Goal: Task Accomplishment & Management: Manage account settings

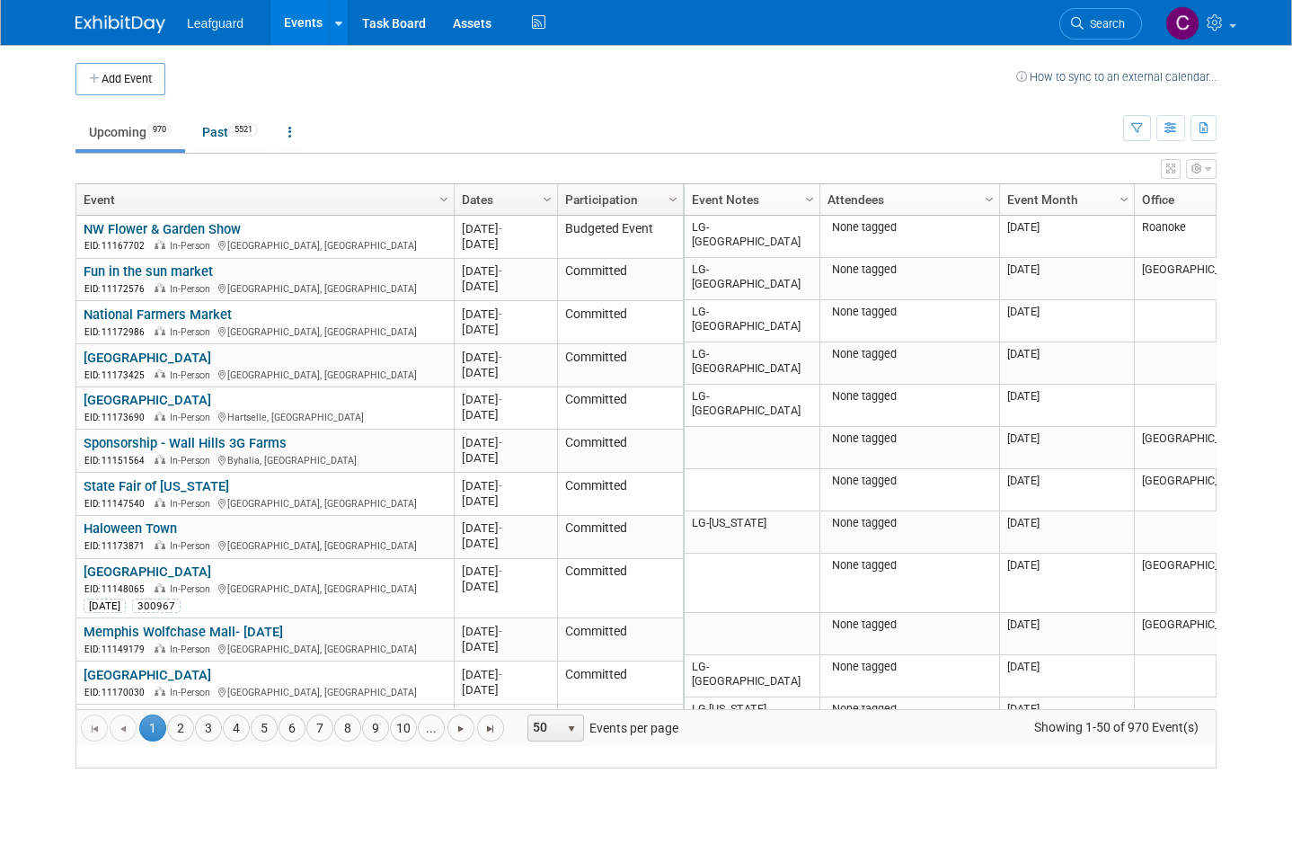
click at [805, 201] on span "Column Settings" at bounding box center [809, 199] width 14 height 14
click at [823, 305] on span at bounding box center [818, 312] width 14 height 14
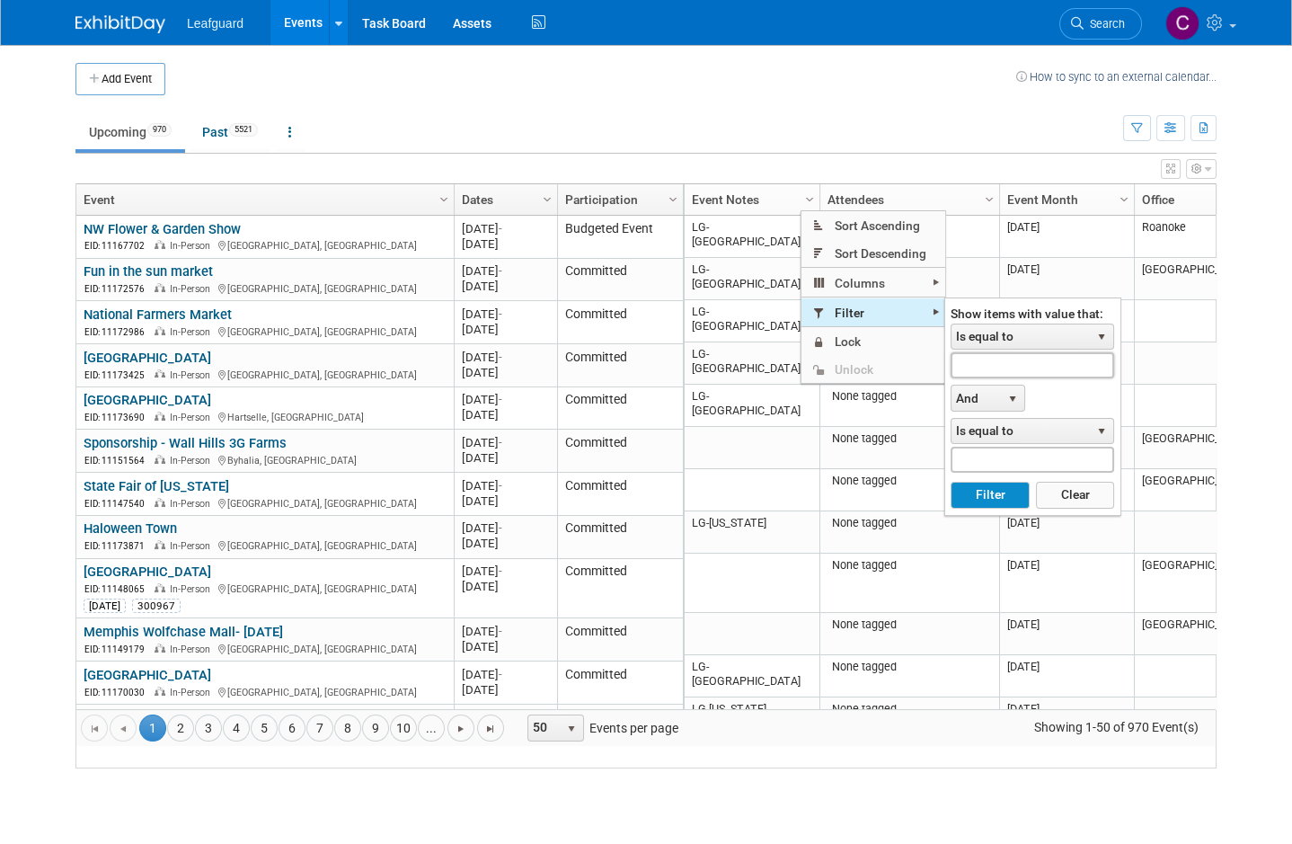
click at [1014, 365] on input "text" at bounding box center [1032, 365] width 164 height 26
click at [1035, 347] on span "Is equal to" at bounding box center [1020, 336] width 138 height 25
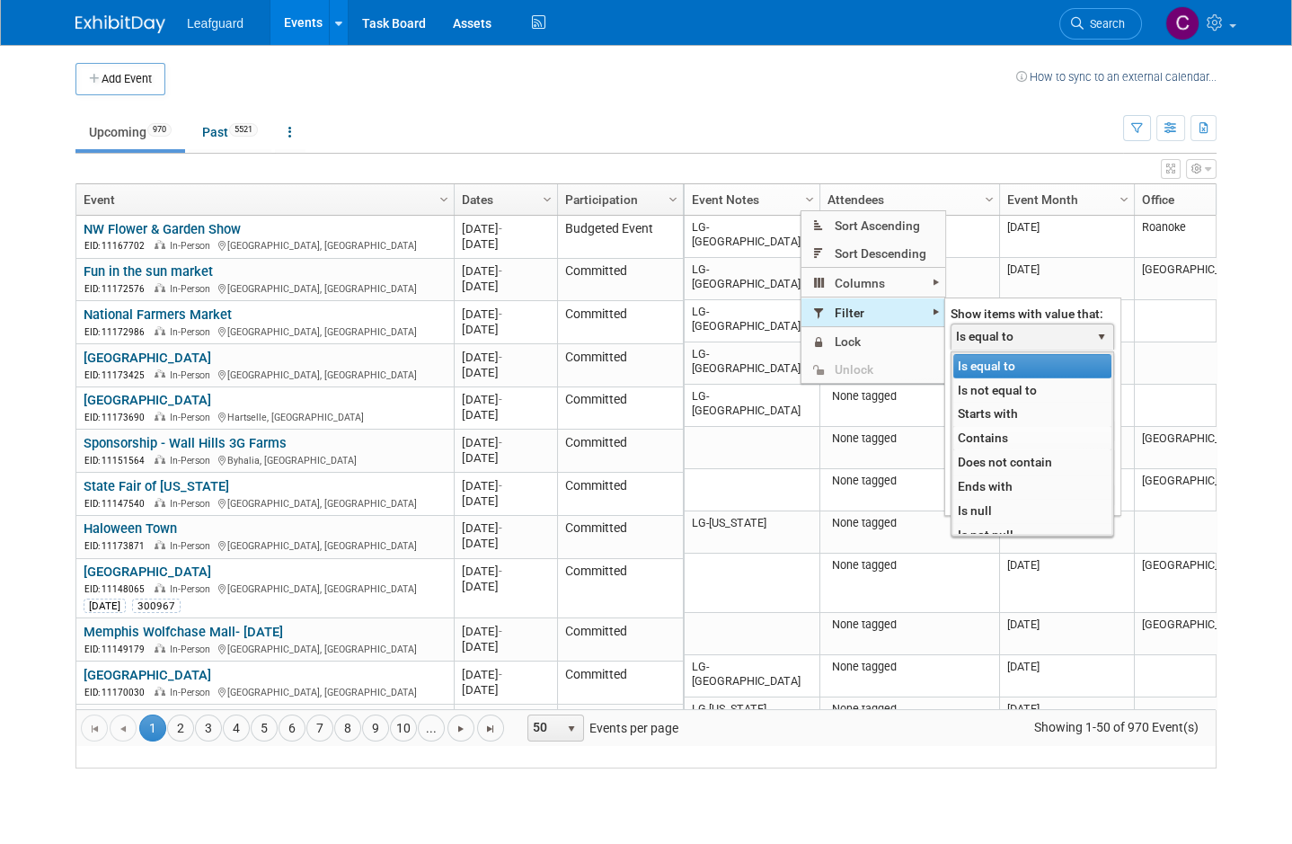
click at [1012, 438] on li "Contains" at bounding box center [1032, 438] width 158 height 24
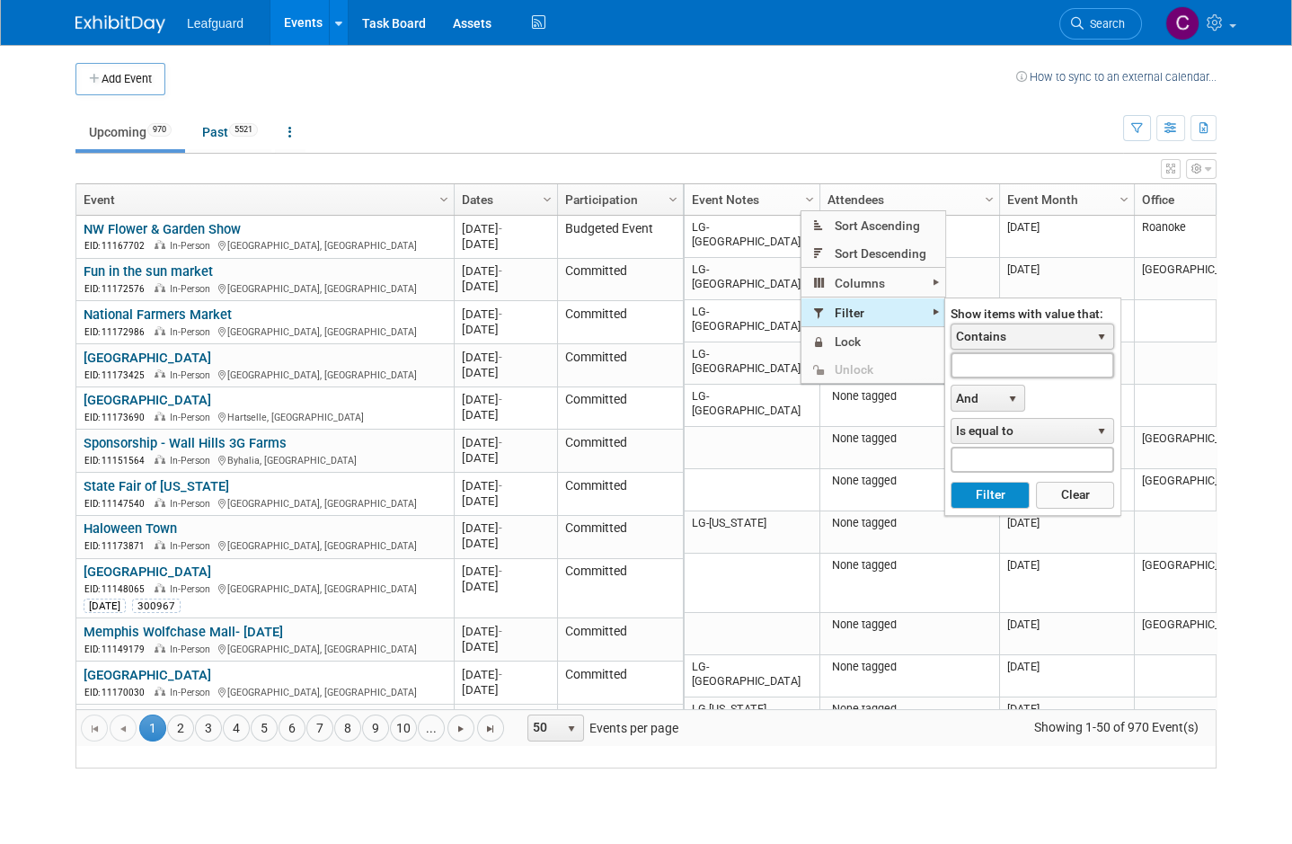
click at [1052, 370] on input "text" at bounding box center [1032, 365] width 164 height 26
click at [992, 491] on button "Filter" at bounding box center [989, 495] width 78 height 27
type input "Lg-Ct"
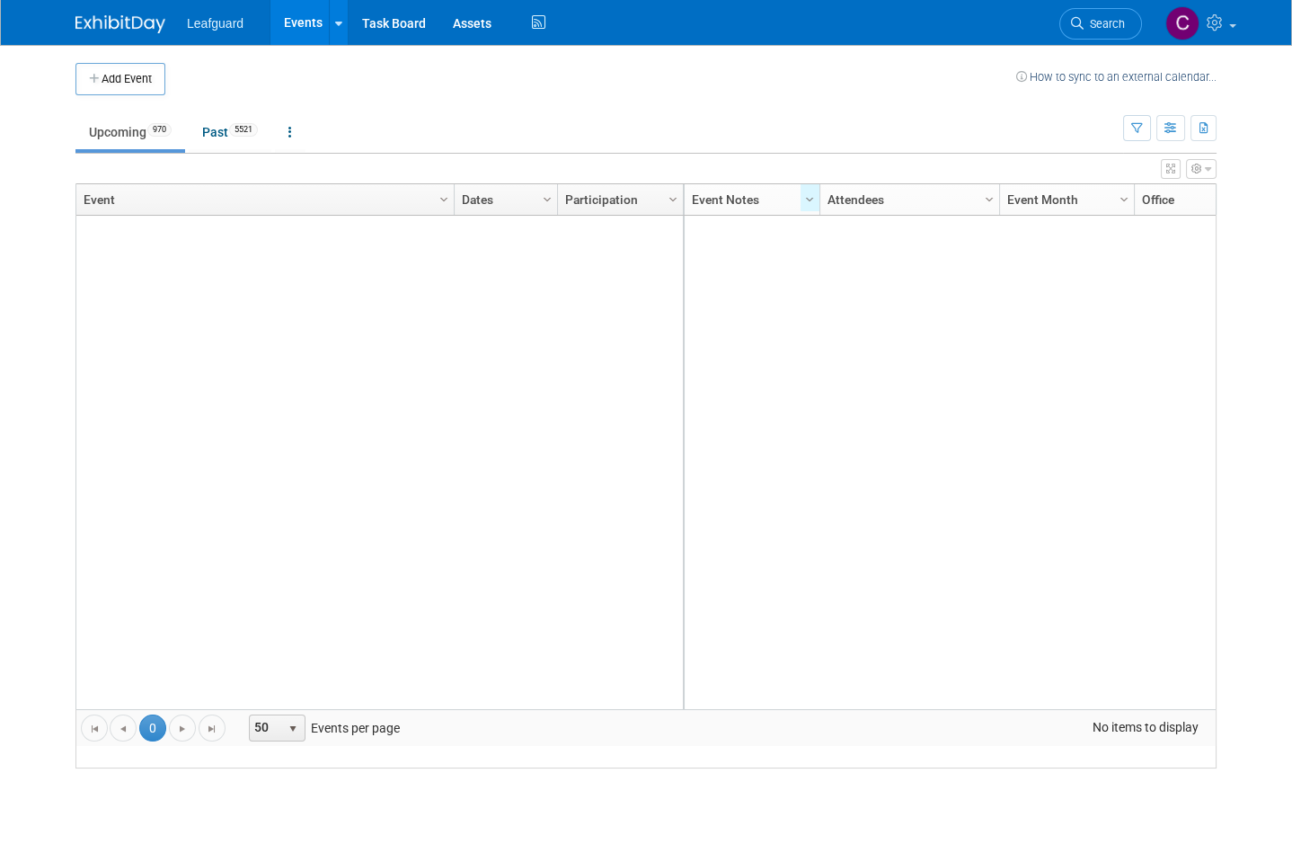
click at [214, 18] on span "Leafguard" at bounding box center [215, 23] width 57 height 14
click at [224, 11] on li "Leafguard" at bounding box center [228, 17] width 83 height 26
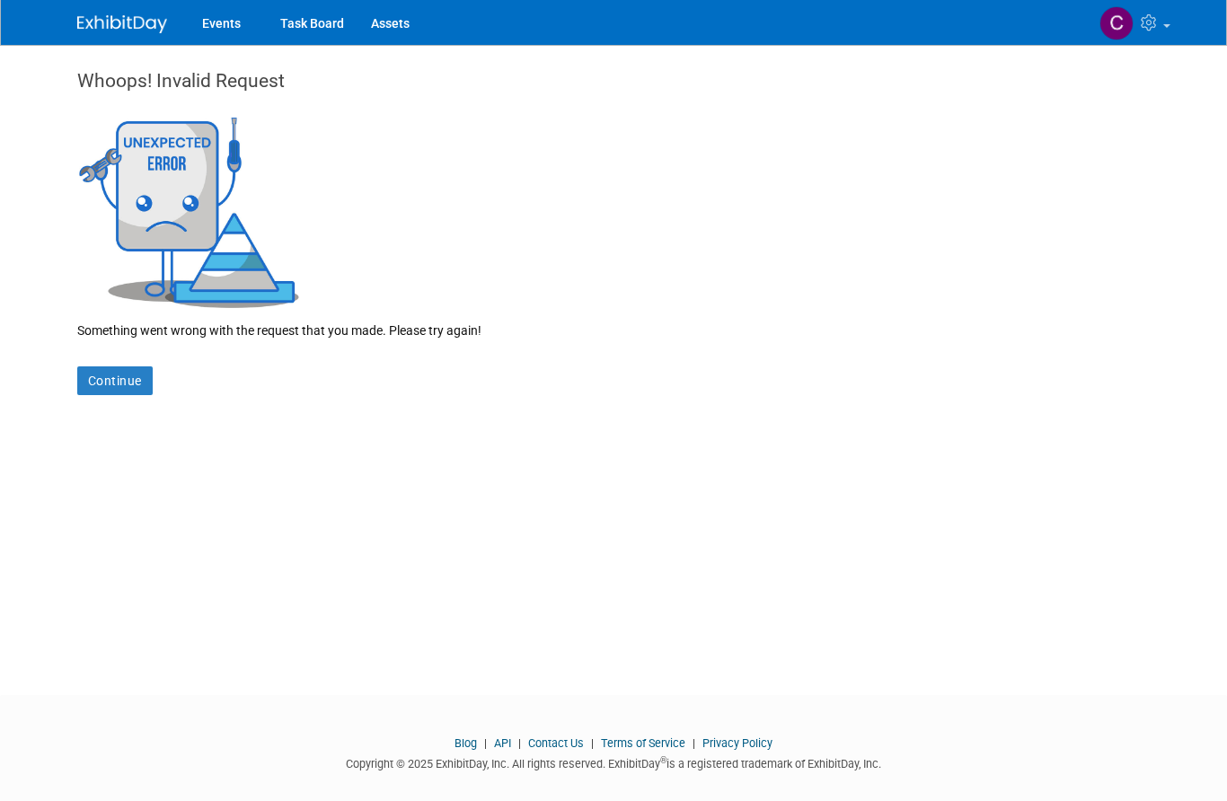
click at [127, 18] on img at bounding box center [122, 24] width 90 height 18
click at [121, 20] on img at bounding box center [122, 24] width 90 height 18
click at [131, 389] on link "Continue" at bounding box center [114, 381] width 75 height 29
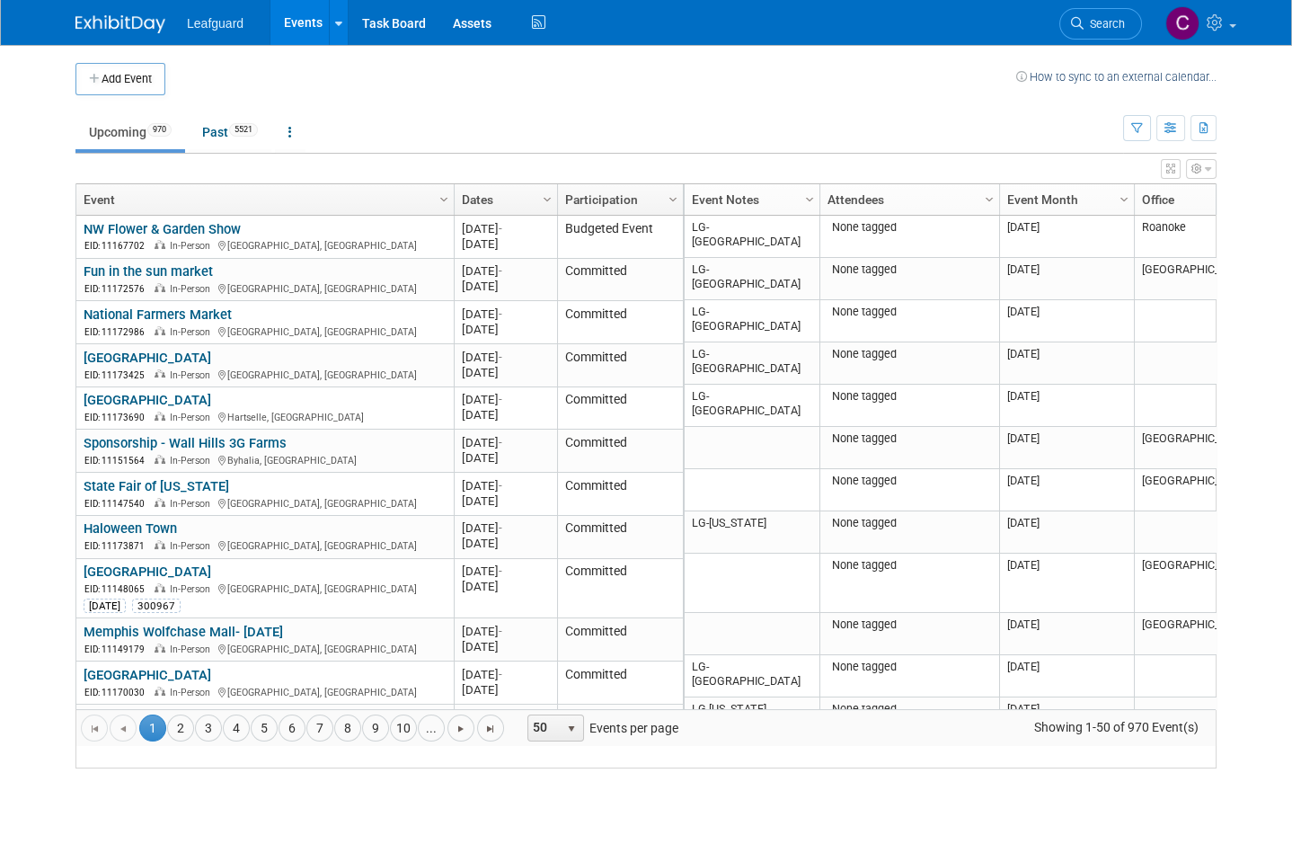
click at [813, 176] on div "View Grid Tips & Tricks Advanced Options Reset Grid Layout (back to default)" at bounding box center [645, 166] width 1141 height 25
click at [801, 195] on link "Column Settings" at bounding box center [810, 197] width 20 height 27
click at [886, 308] on span "Filter" at bounding box center [873, 312] width 144 height 28
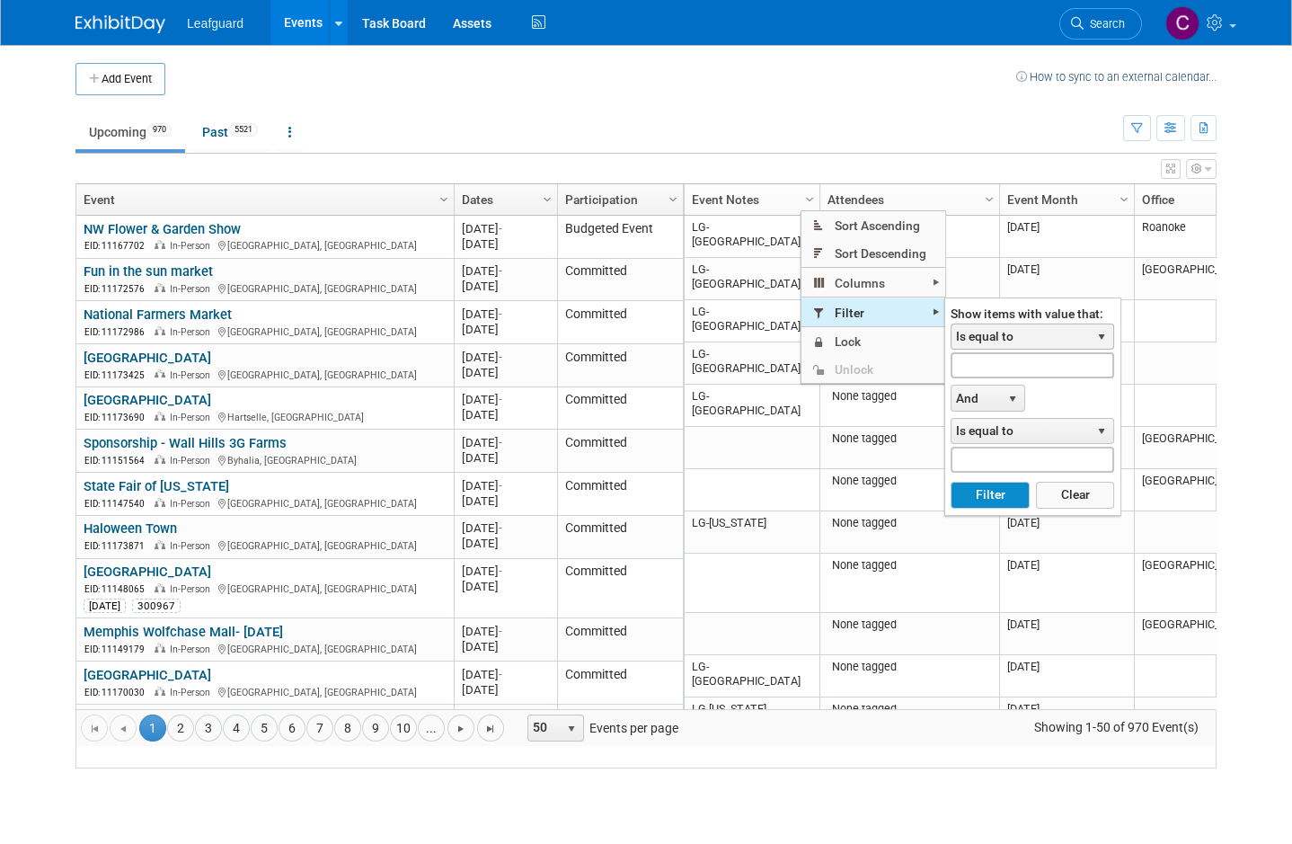
click at [1023, 326] on span "Is equal to" at bounding box center [1020, 336] width 138 height 25
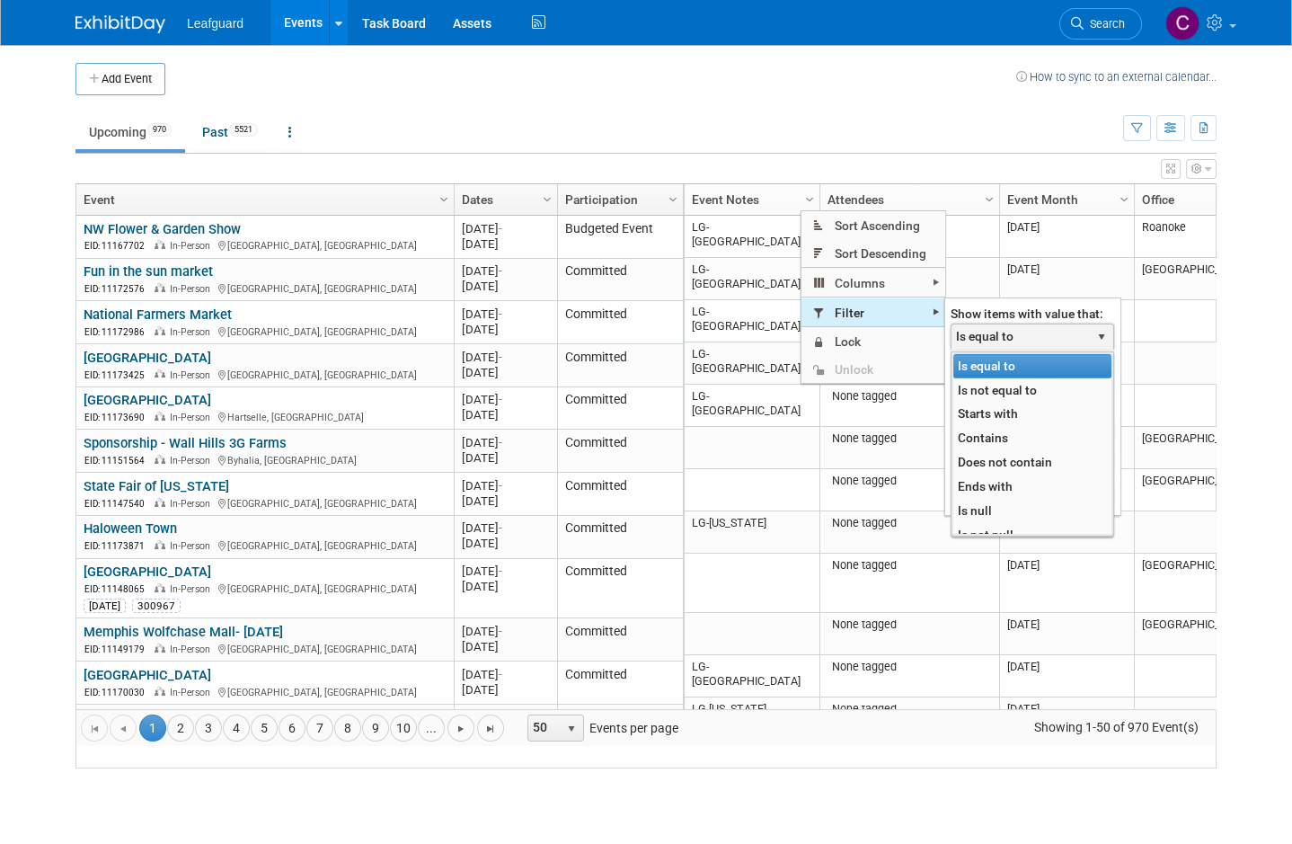
click at [998, 423] on li "Starts with" at bounding box center [1032, 414] width 158 height 24
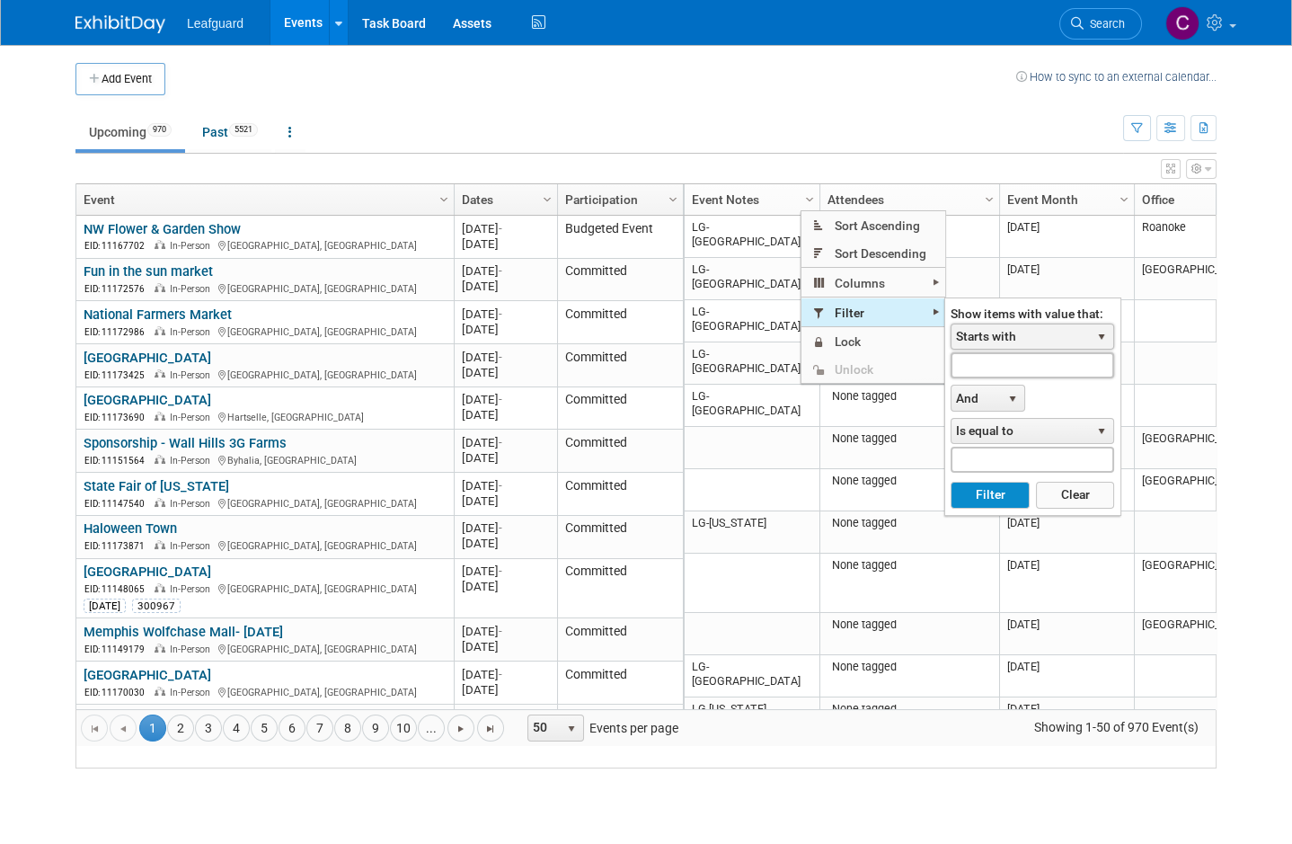
click at [1041, 358] on input "text" at bounding box center [1032, 365] width 164 height 26
click at [995, 500] on button "Filter" at bounding box center [989, 495] width 78 height 27
type input "Roc"
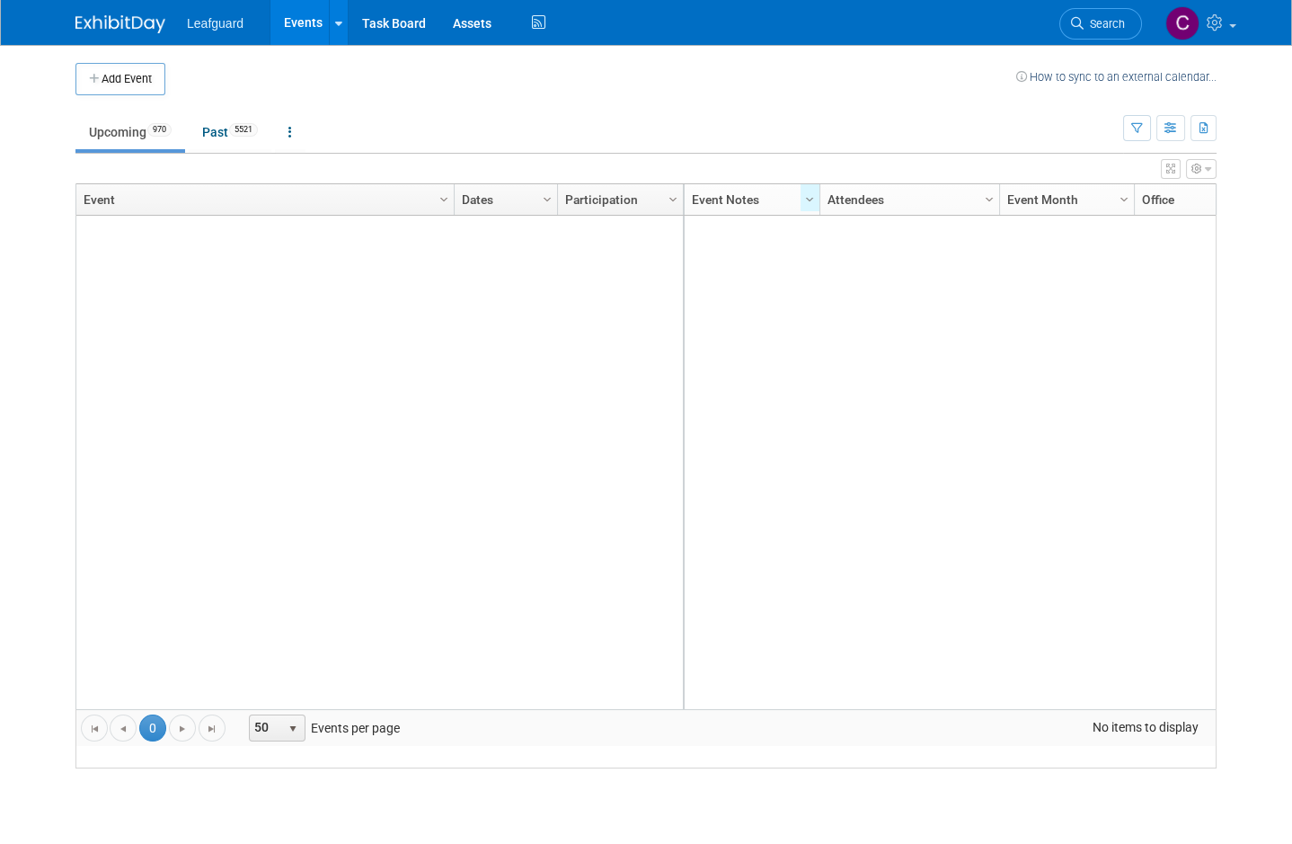
click at [249, 130] on span "5521" at bounding box center [243, 129] width 29 height 13
click at [247, 141] on link "Past 5521" at bounding box center [230, 132] width 83 height 34
click at [240, 131] on span "5521" at bounding box center [243, 129] width 29 height 13
click at [244, 132] on span "5521" at bounding box center [243, 129] width 29 height 13
click at [247, 128] on span "5521" at bounding box center [243, 129] width 29 height 13
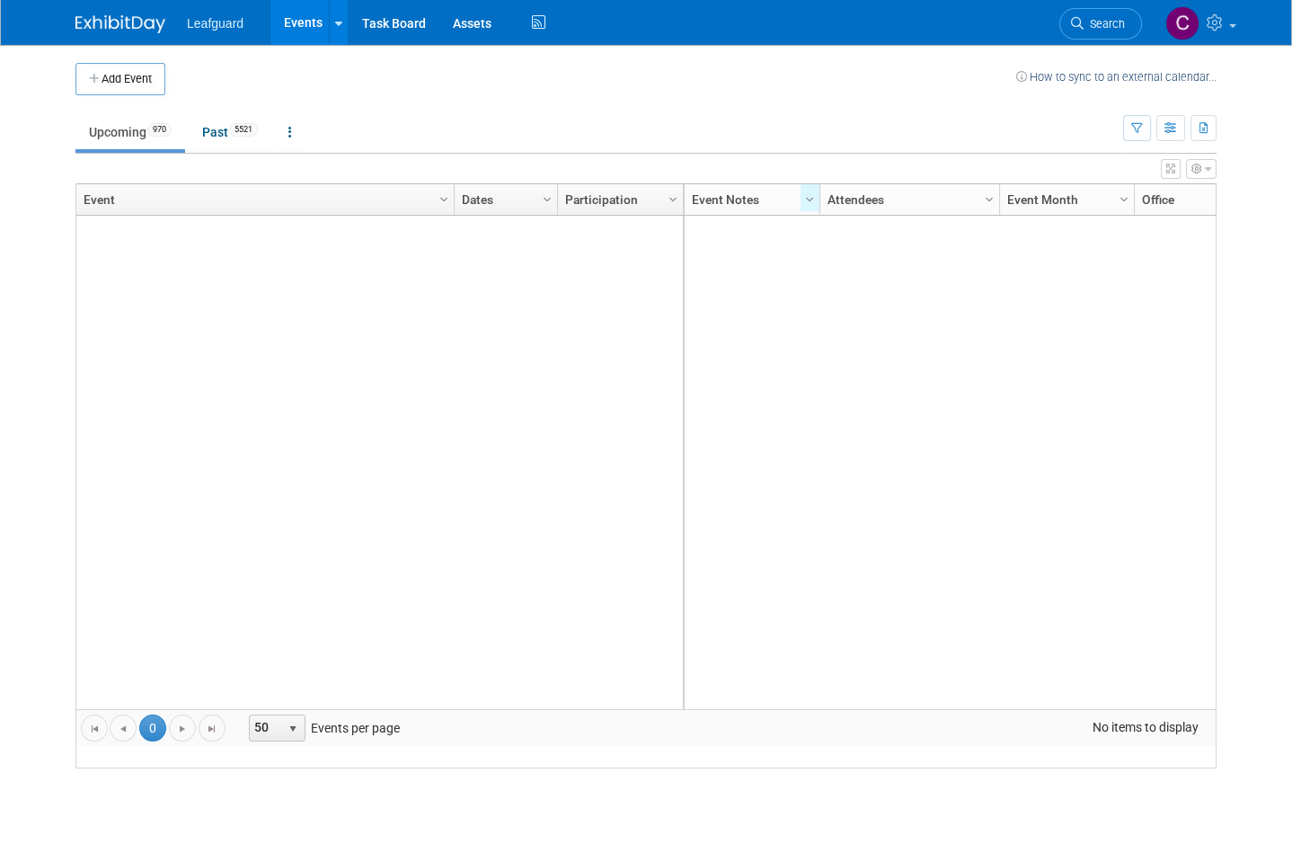
click at [246, 129] on span "5521" at bounding box center [243, 129] width 29 height 13
click at [252, 130] on span "5521" at bounding box center [243, 129] width 29 height 13
click at [222, 128] on link "Past 5521" at bounding box center [230, 132] width 83 height 34
click at [231, 142] on link "Past 5521" at bounding box center [230, 132] width 83 height 34
click at [215, 122] on link "Past 5521" at bounding box center [230, 132] width 83 height 34
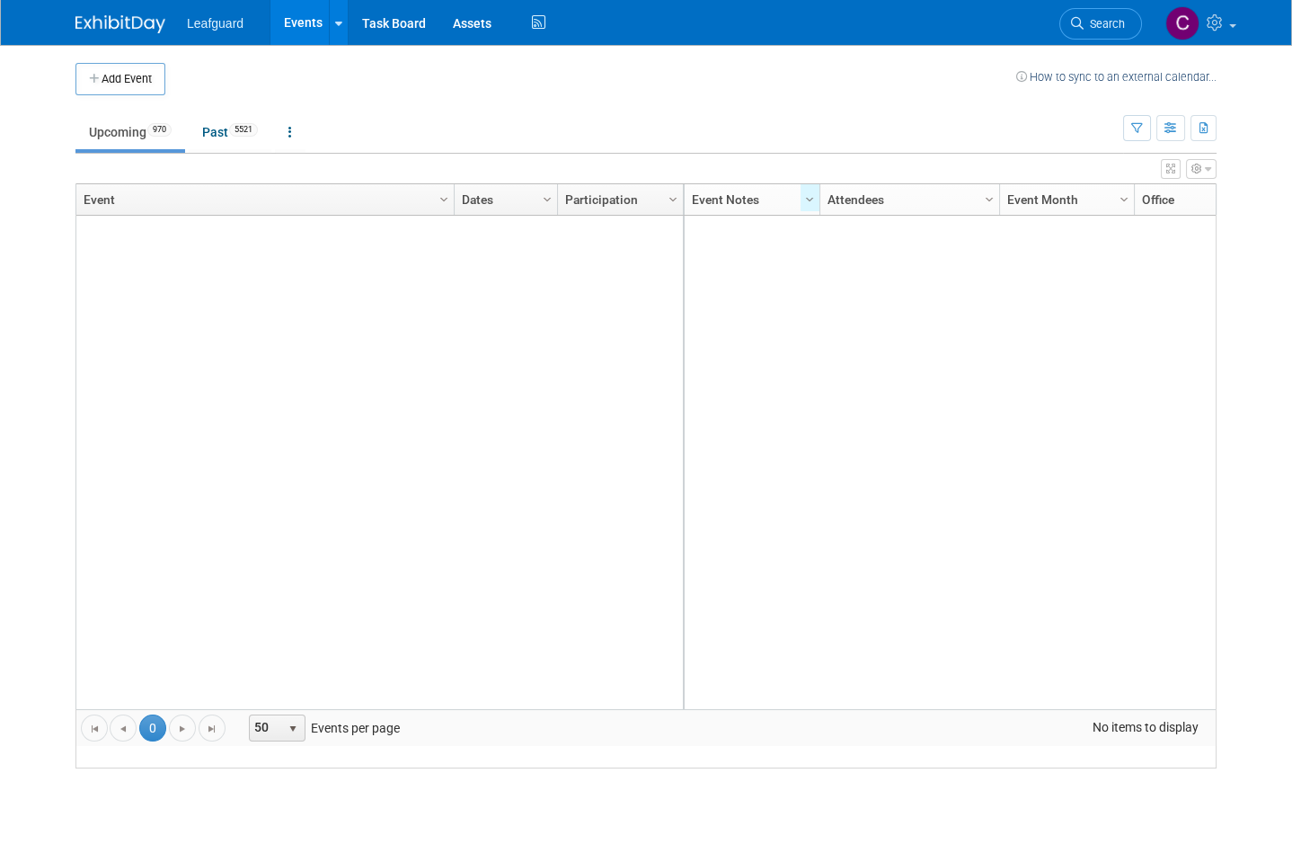
click at [229, 127] on link "Past 5521" at bounding box center [230, 132] width 83 height 34
click at [246, 139] on link "Past 5521" at bounding box center [230, 132] width 83 height 34
click at [221, 142] on link "Past 5521" at bounding box center [230, 132] width 83 height 34
click at [234, 126] on span "5521" at bounding box center [243, 129] width 29 height 13
click at [211, 351] on div at bounding box center [379, 462] width 608 height 493
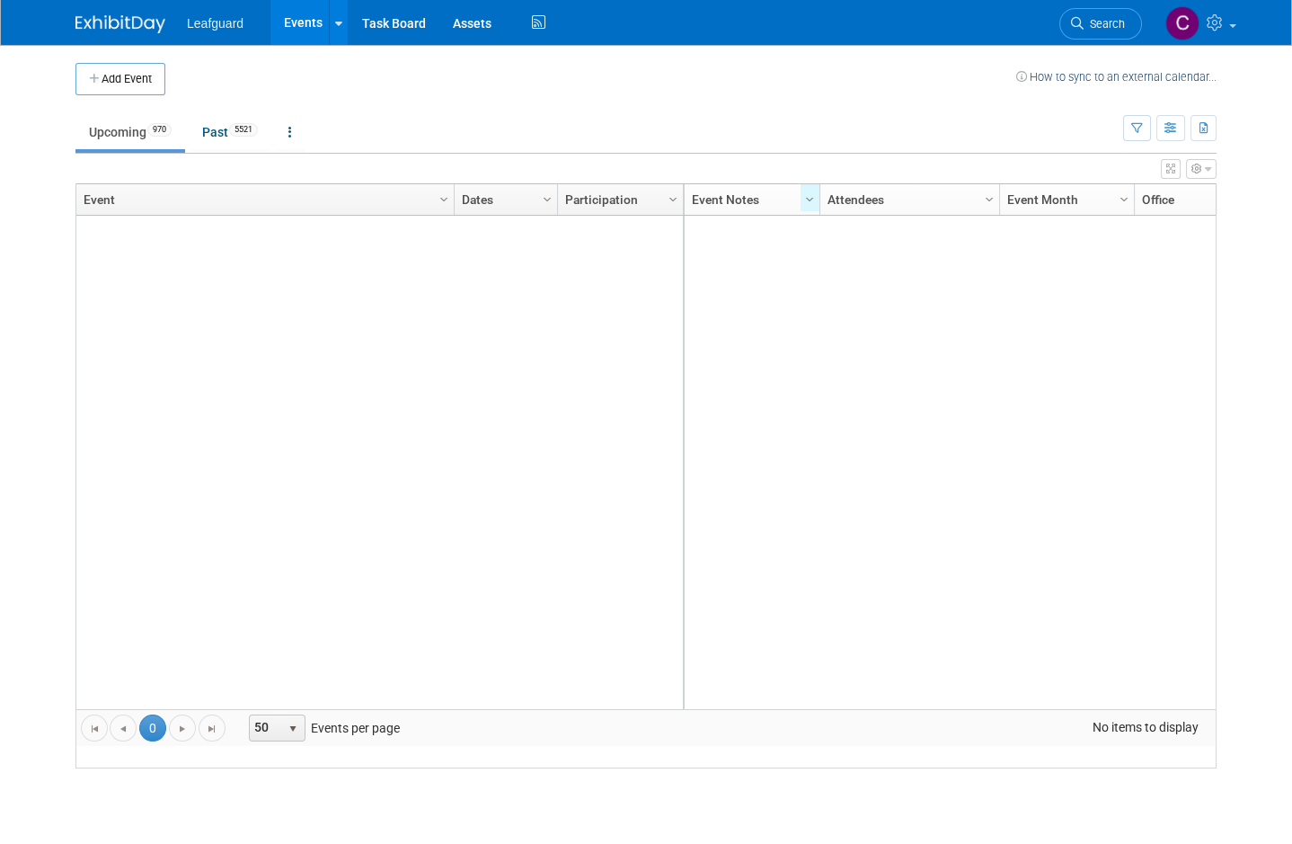
click at [225, 119] on link "Past 5521" at bounding box center [230, 132] width 83 height 34
click at [243, 137] on link "Past 5521" at bounding box center [230, 132] width 83 height 34
click at [236, 124] on span "5521" at bounding box center [243, 129] width 29 height 13
click at [1202, 159] on button "button" at bounding box center [1201, 169] width 31 height 20
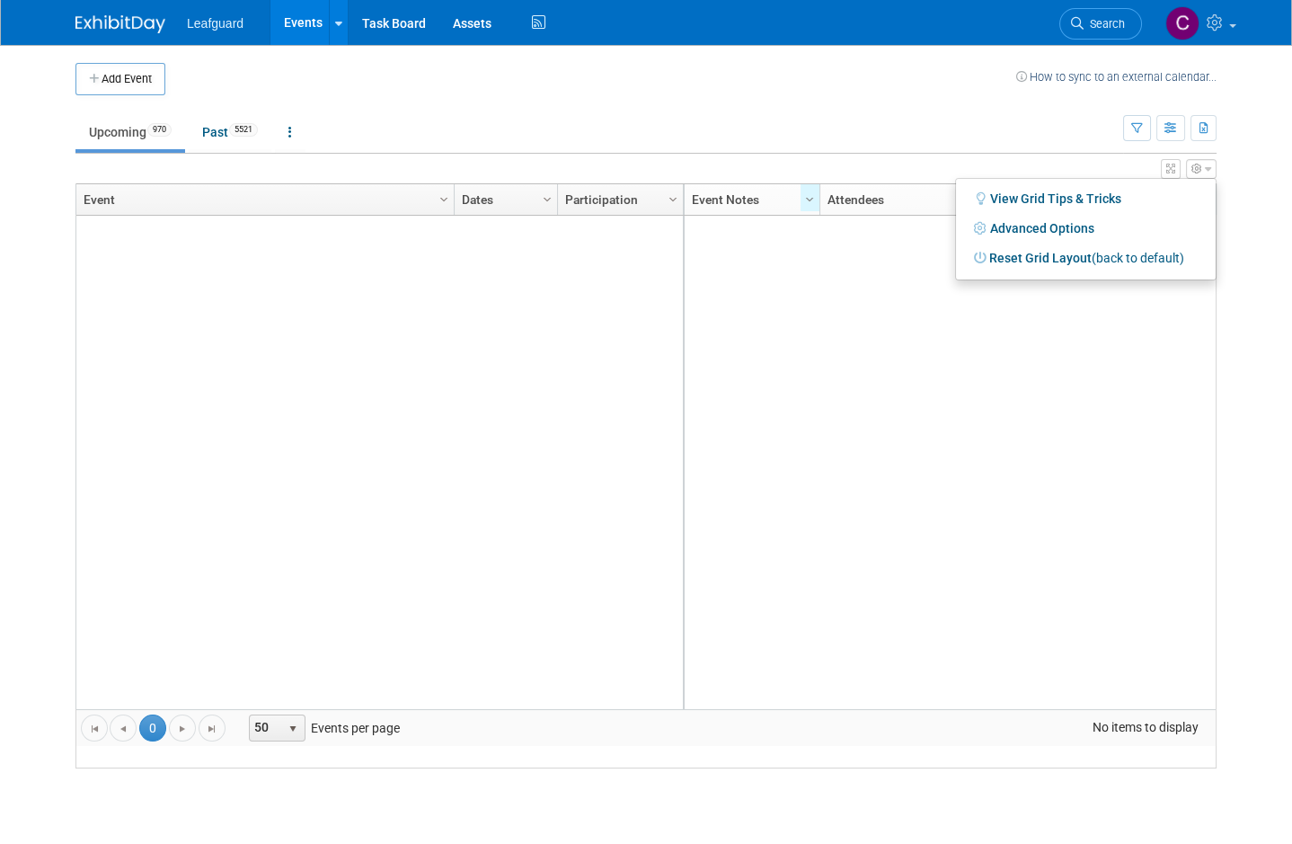
click at [1200, 161] on div at bounding box center [646, 422] width 1292 height 844
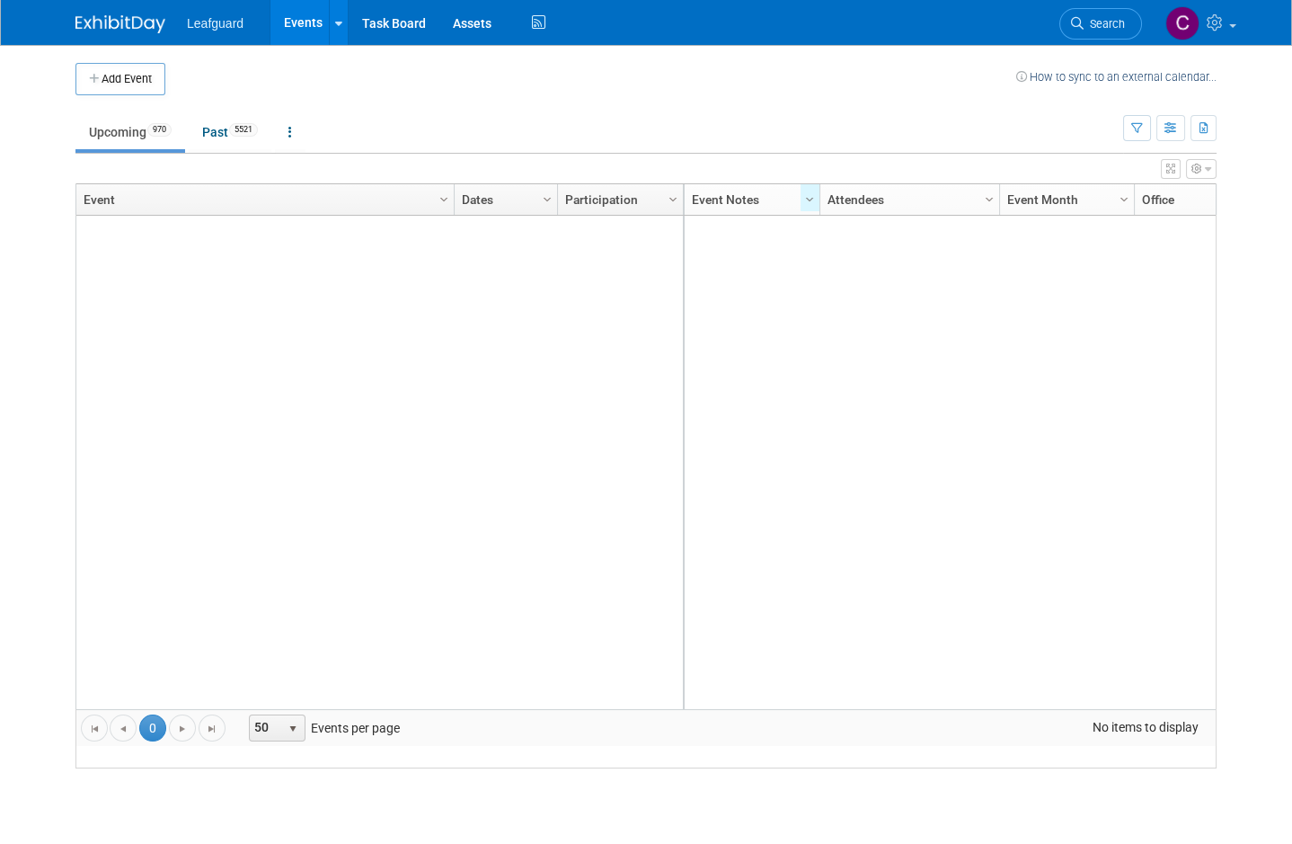
click at [1209, 168] on icon "button" at bounding box center [1208, 169] width 6 height 11
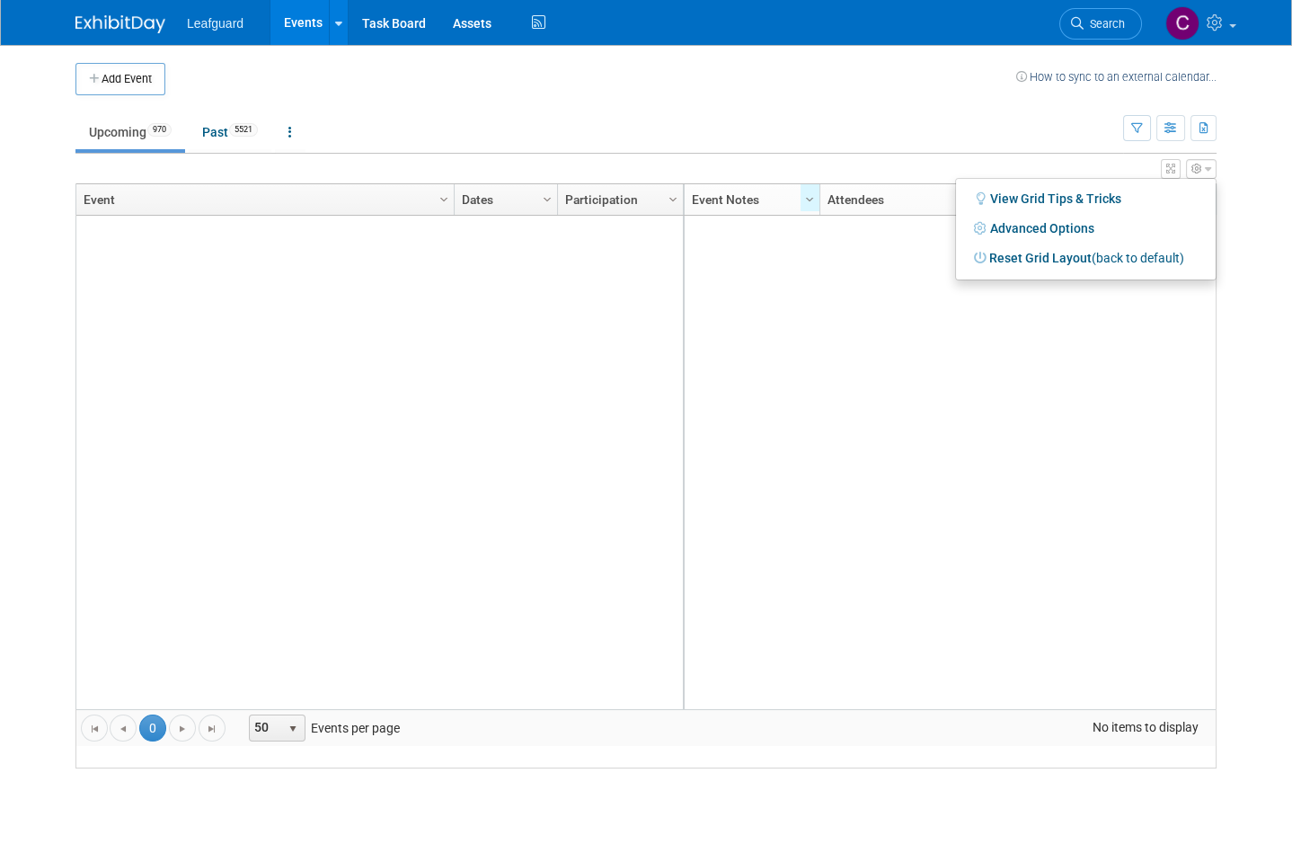
click at [1197, 175] on div at bounding box center [646, 422] width 1292 height 844
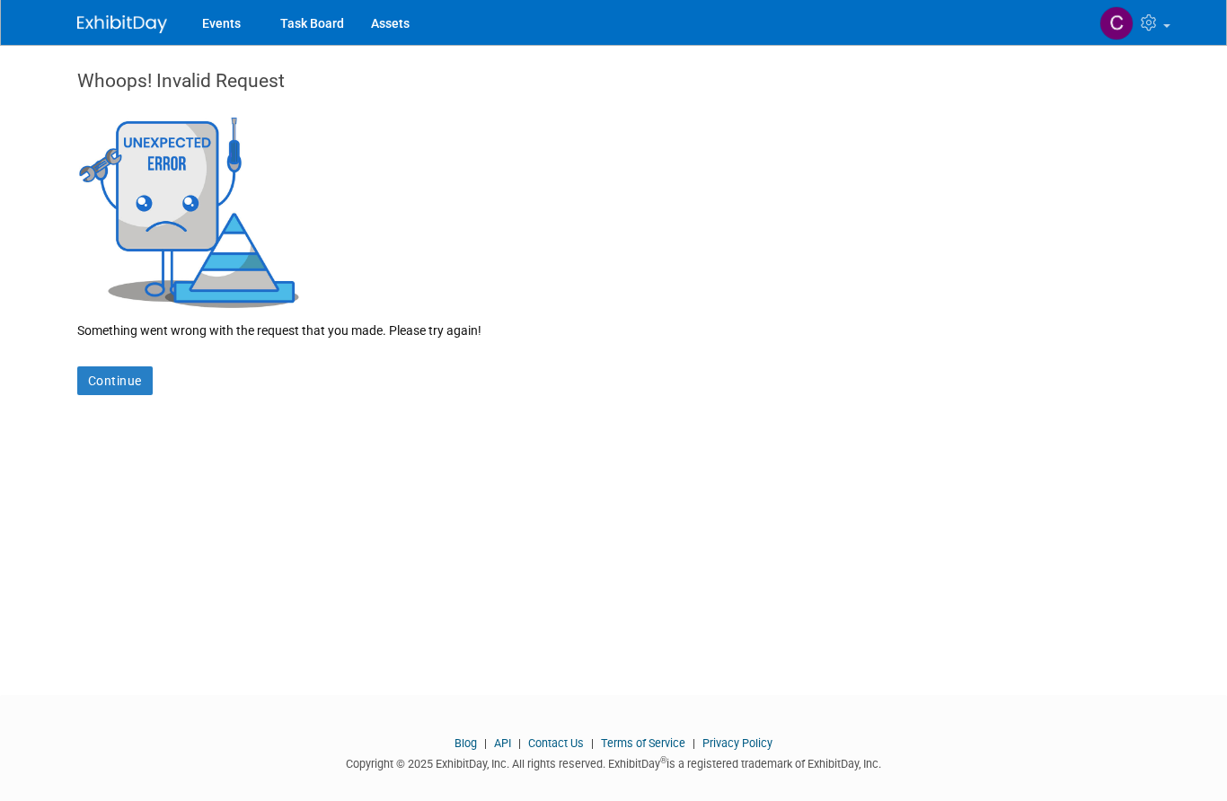
click at [113, 380] on link "Continue" at bounding box center [114, 381] width 75 height 29
click at [115, 384] on link "Continue" at bounding box center [114, 381] width 75 height 29
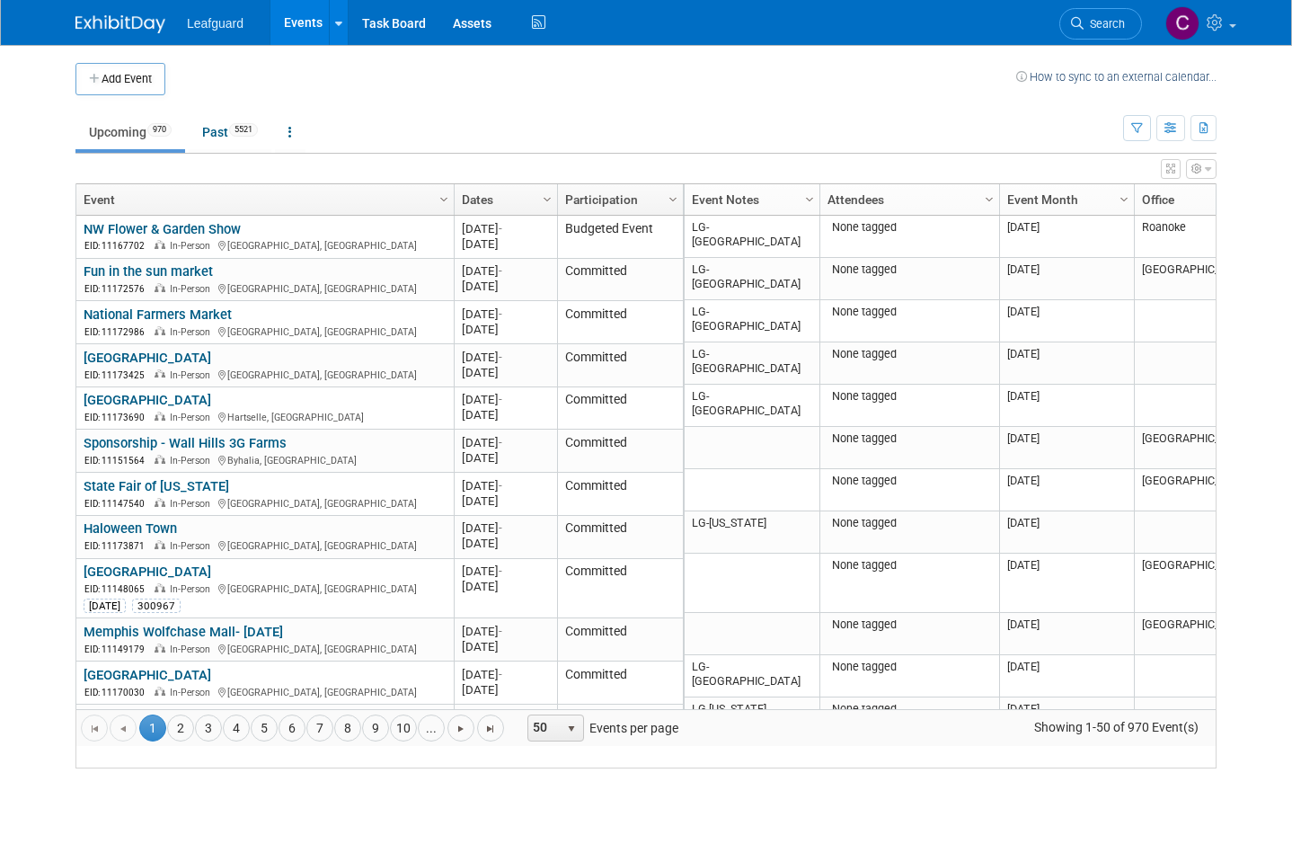
click at [1207, 164] on icon "button" at bounding box center [1208, 169] width 6 height 11
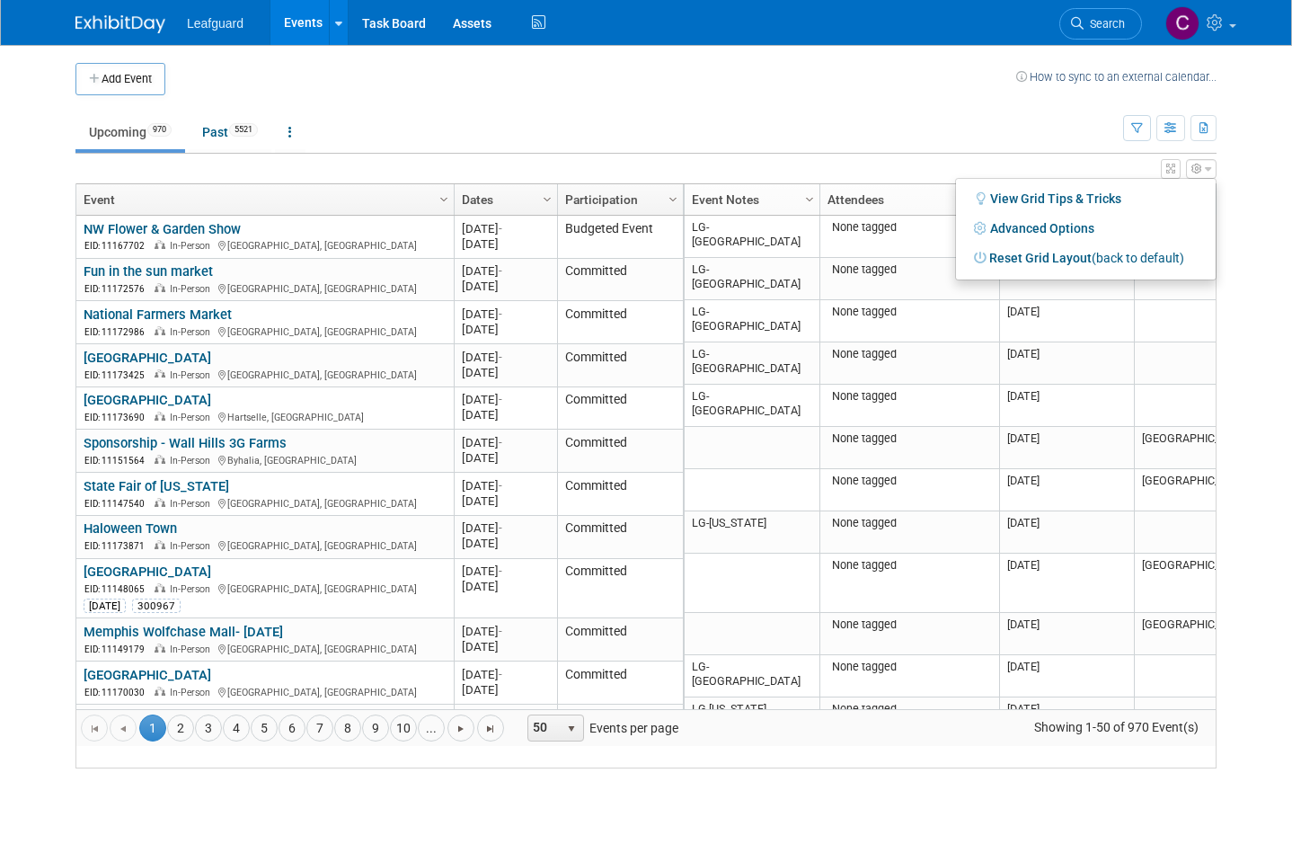
click at [1057, 103] on div at bounding box center [646, 422] width 1292 height 844
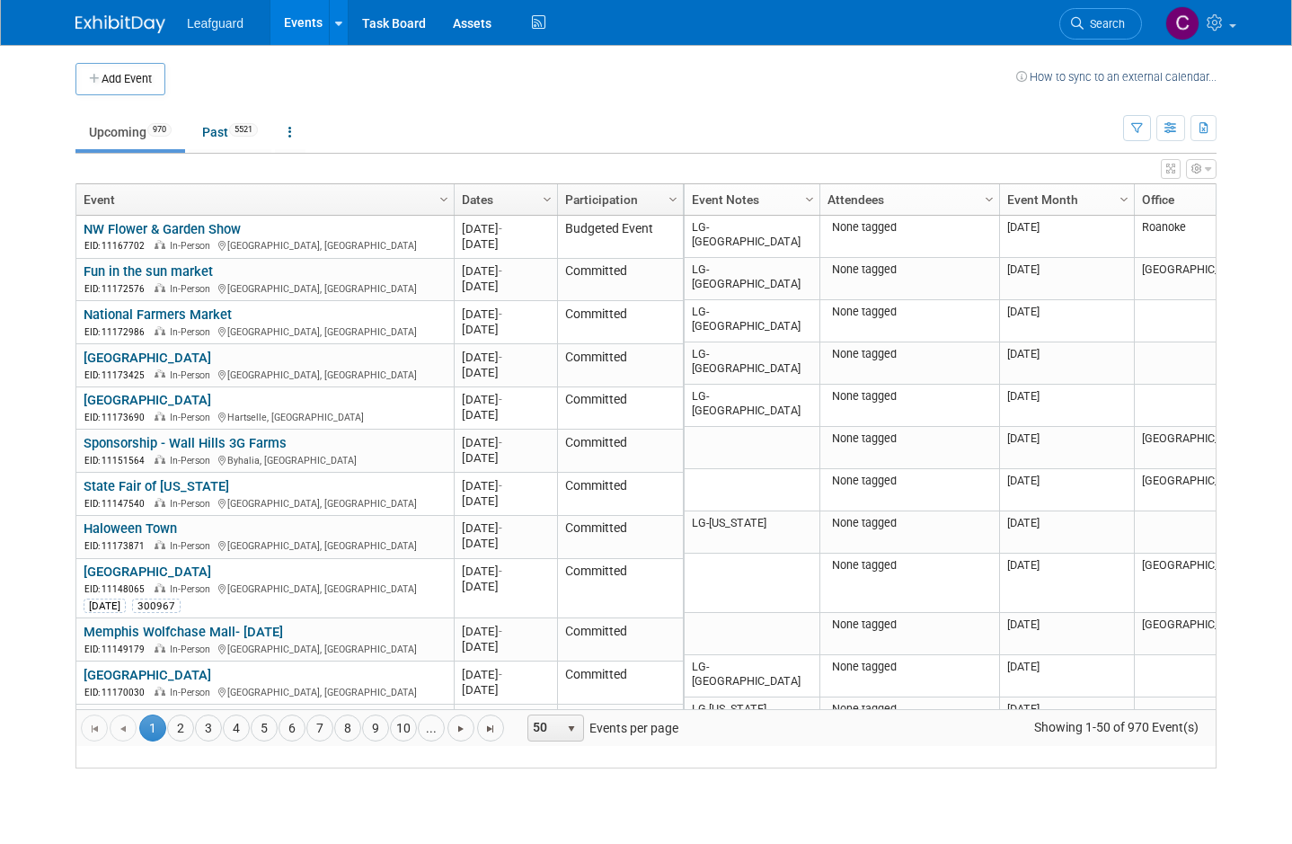
click at [1172, 131] on icon "button" at bounding box center [1170, 129] width 13 height 12
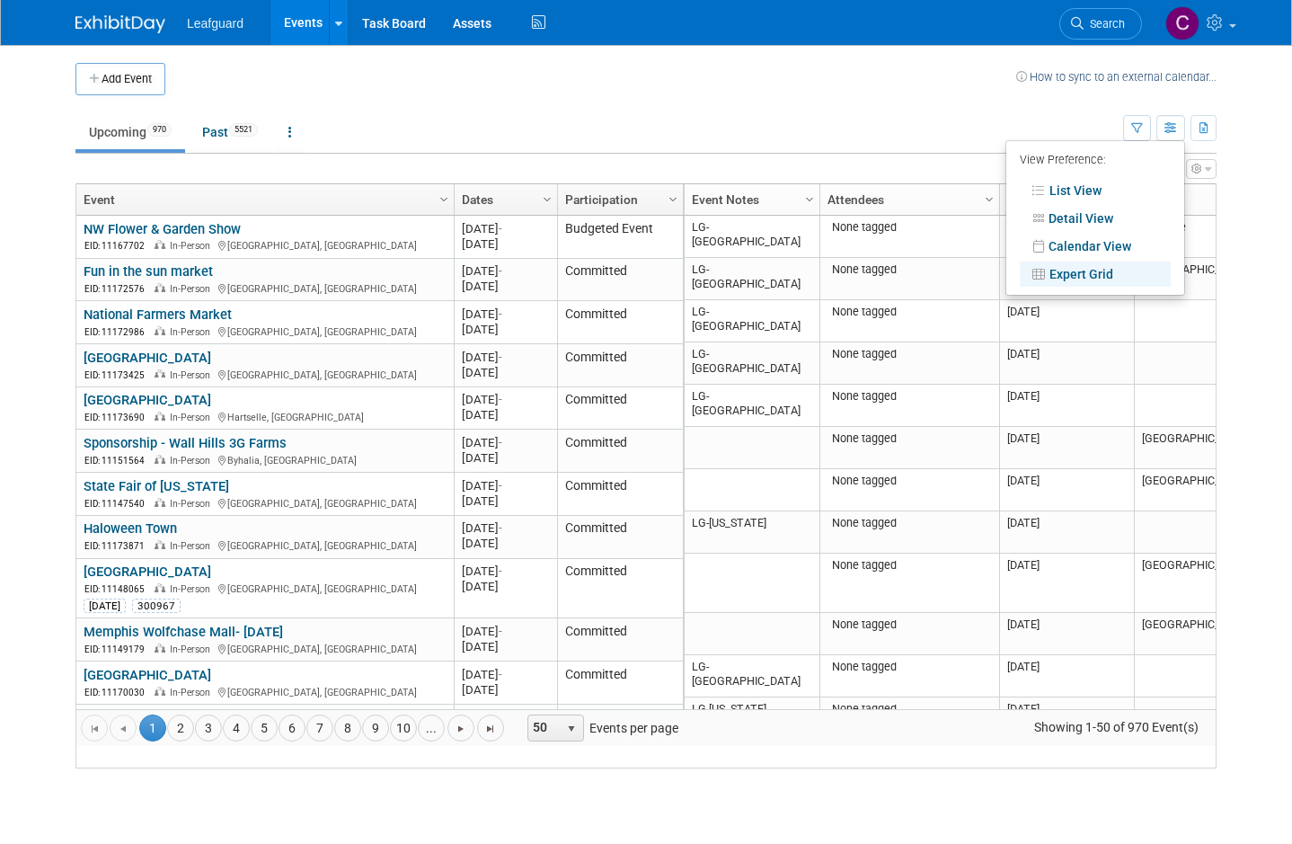
click at [1068, 269] on link "Expert Grid" at bounding box center [1095, 273] width 151 height 25
click at [937, 121] on div at bounding box center [646, 422] width 1292 height 844
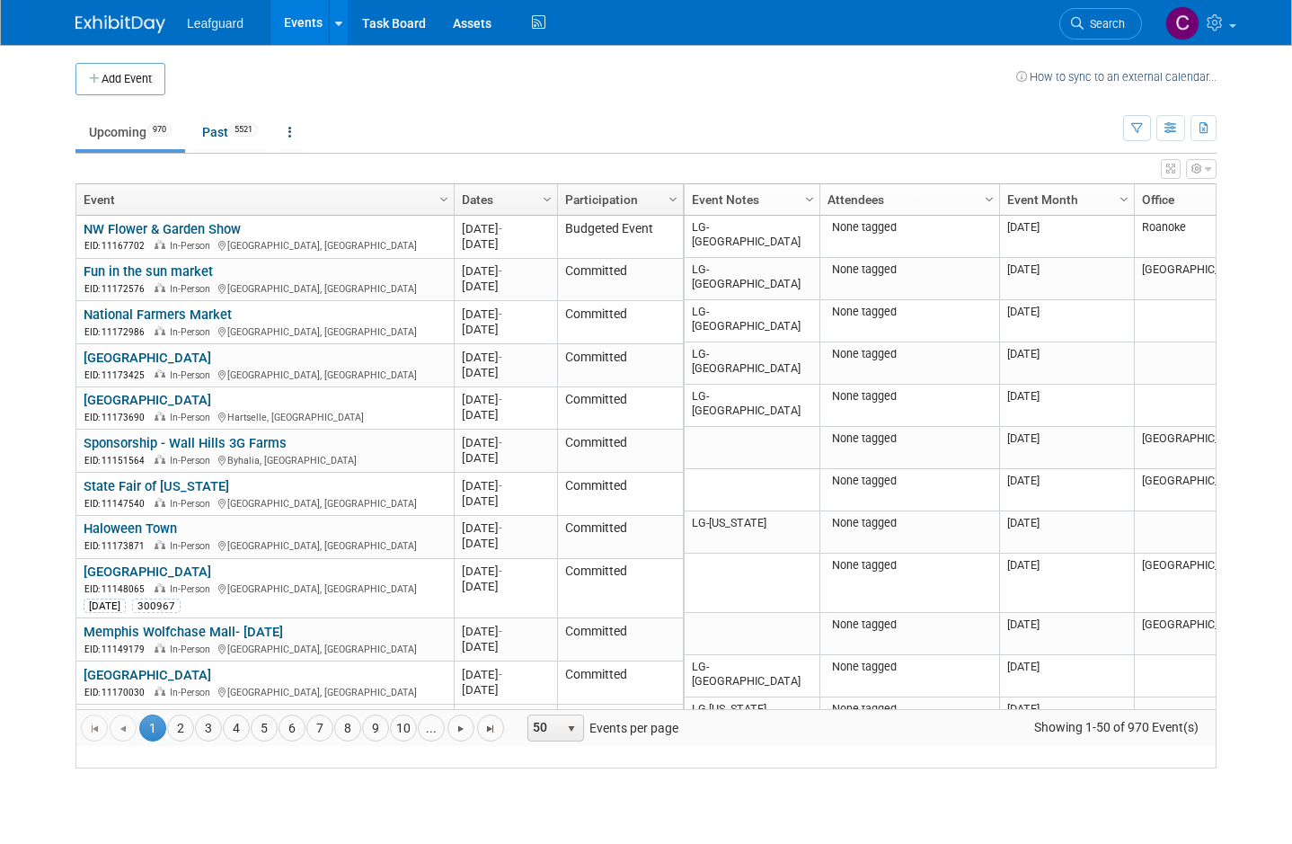
click at [934, 93] on td at bounding box center [590, 79] width 851 height 32
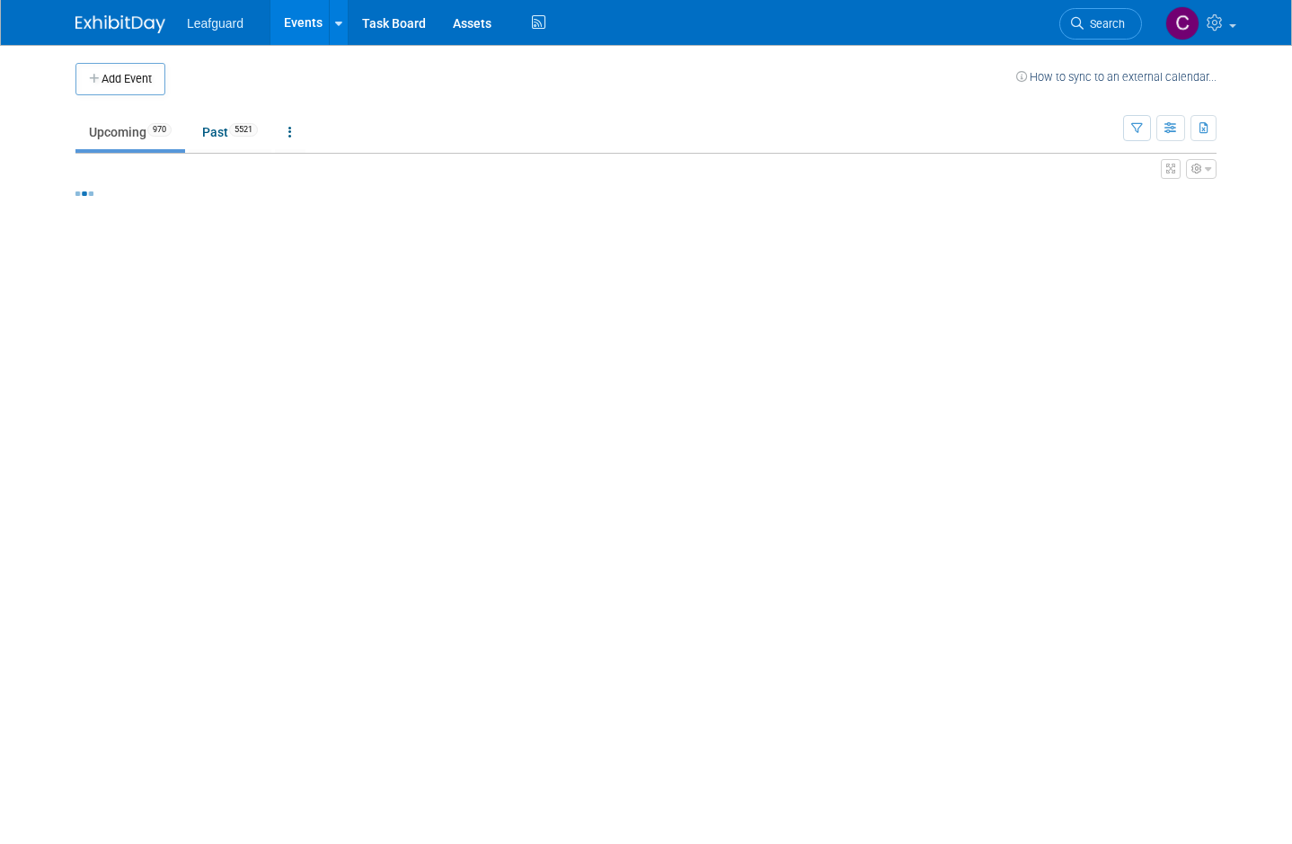
click at [1205, 164] on icon "button" at bounding box center [1208, 169] width 6 height 11
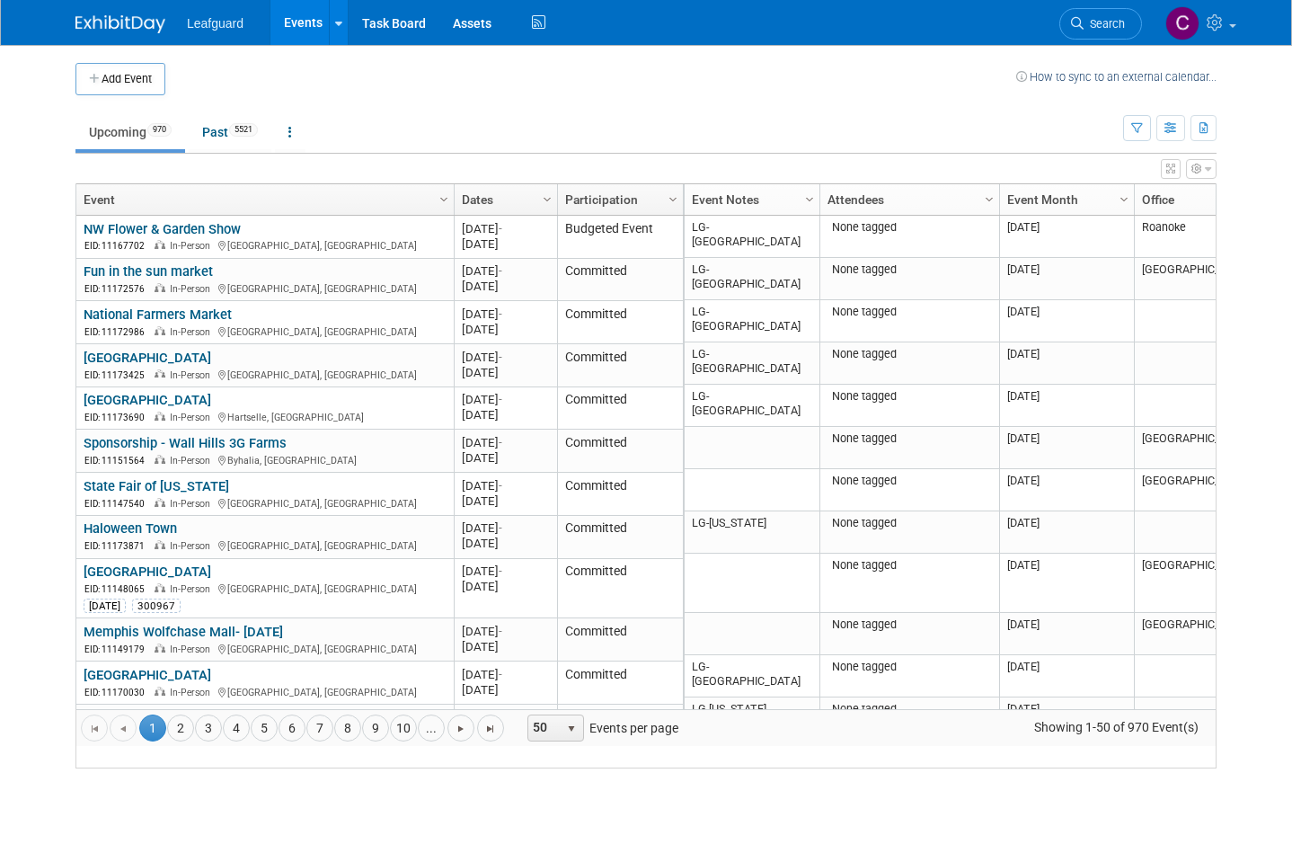
click at [1195, 167] on icon "button" at bounding box center [1196, 169] width 11 height 11
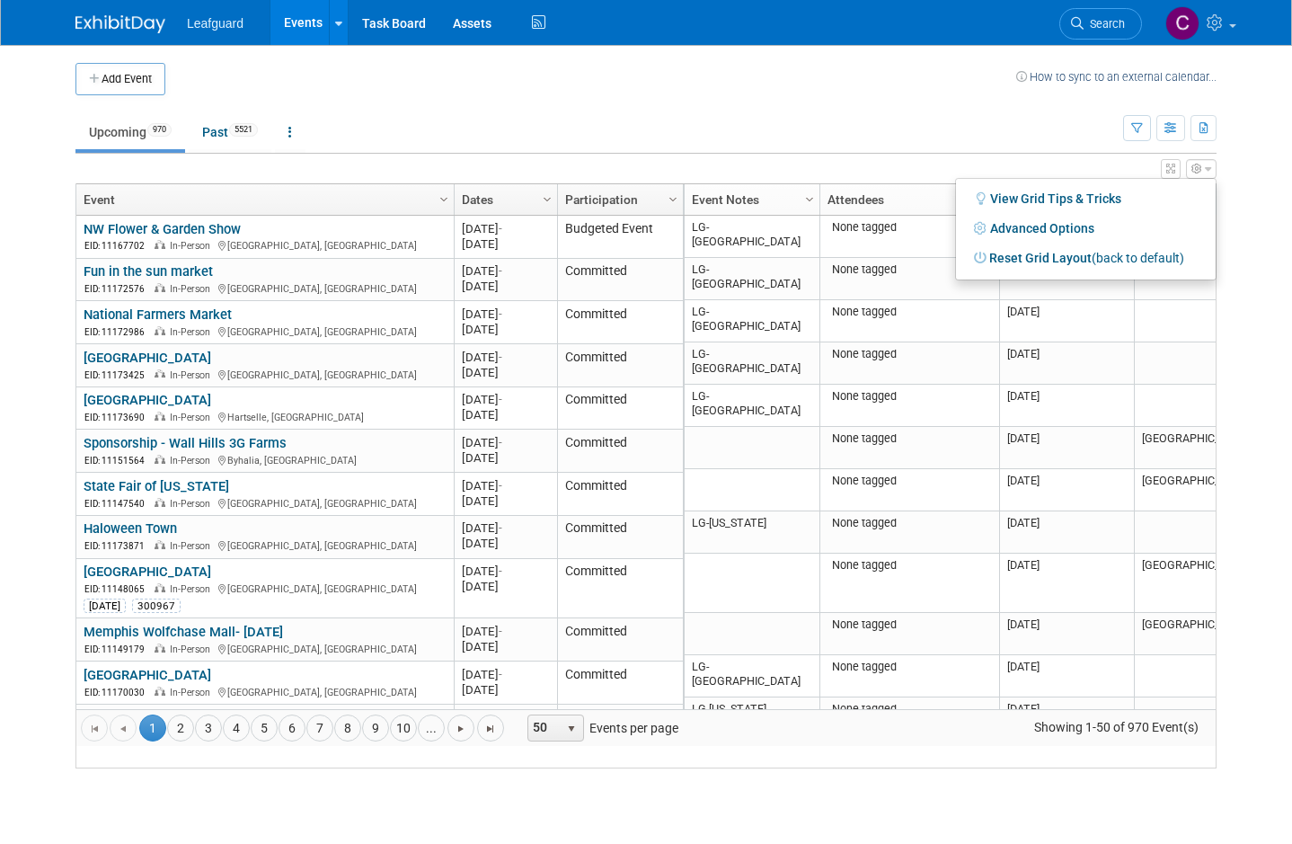
click at [996, 218] on link "Advanced Options" at bounding box center [1085, 228] width 233 height 27
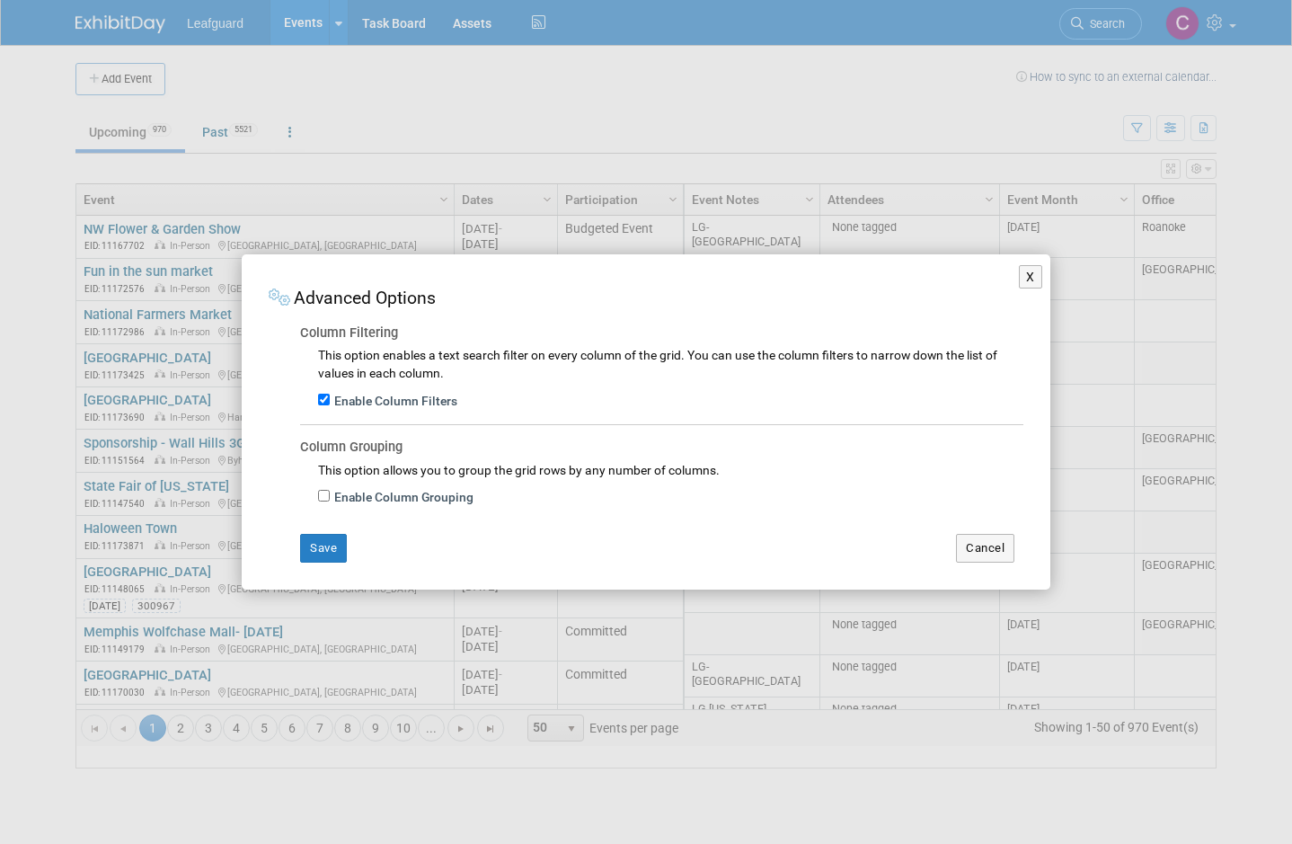
click at [305, 534] on button "Save" at bounding box center [323, 548] width 47 height 29
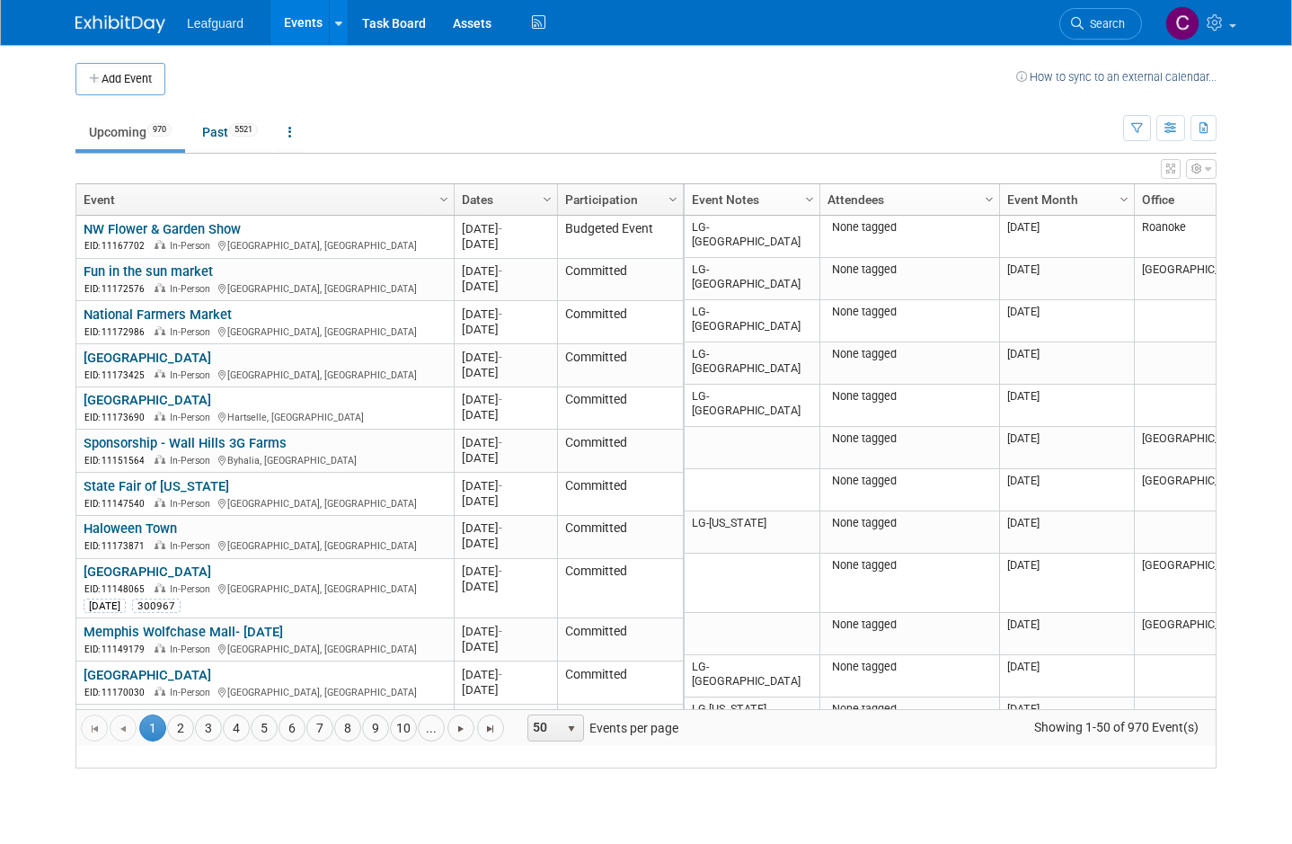
click at [816, 194] on span "Column Settings" at bounding box center [809, 199] width 14 height 14
click at [837, 308] on span "Filter" at bounding box center [873, 312] width 144 height 28
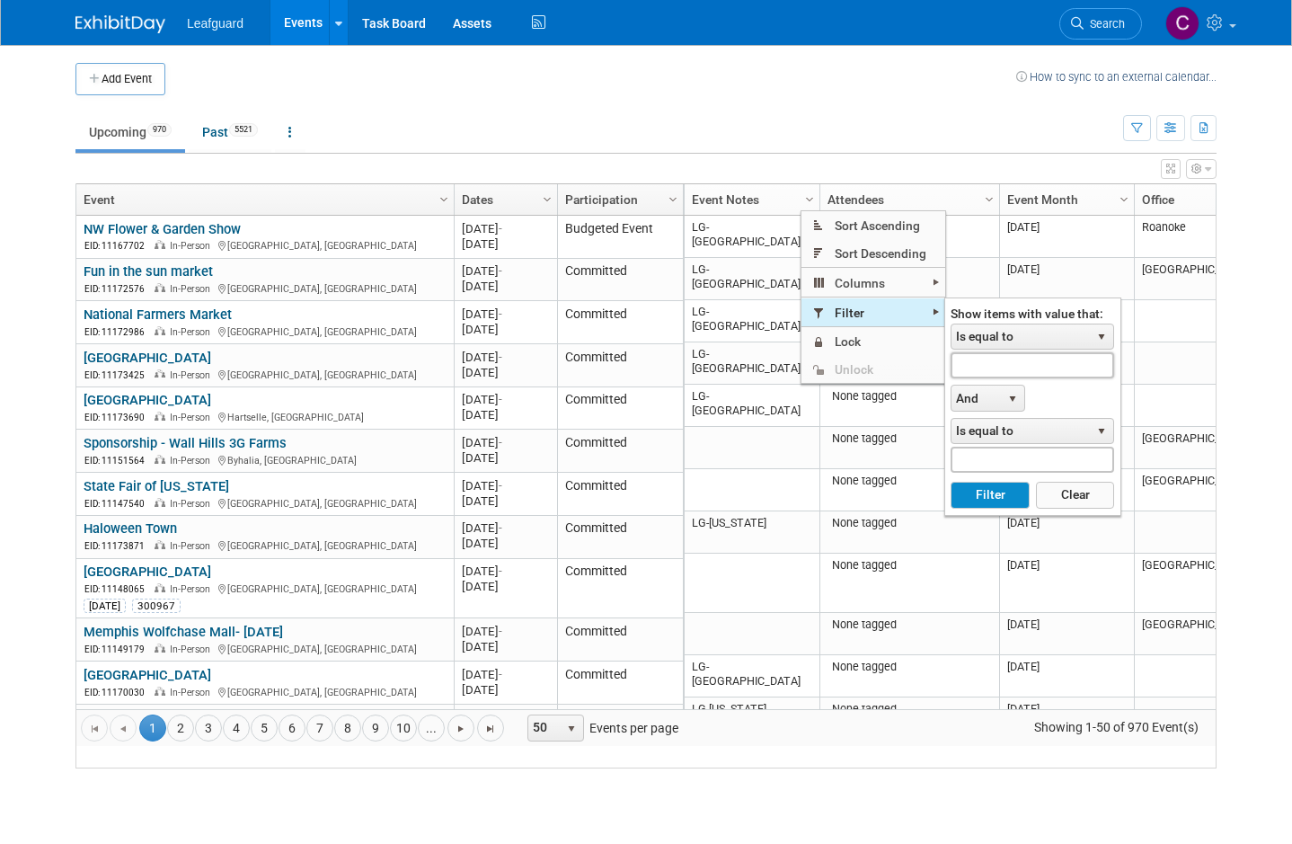
click at [995, 373] on input "text" at bounding box center [1032, 365] width 164 height 26
click at [1030, 345] on span "Is equal to" at bounding box center [1020, 336] width 138 height 25
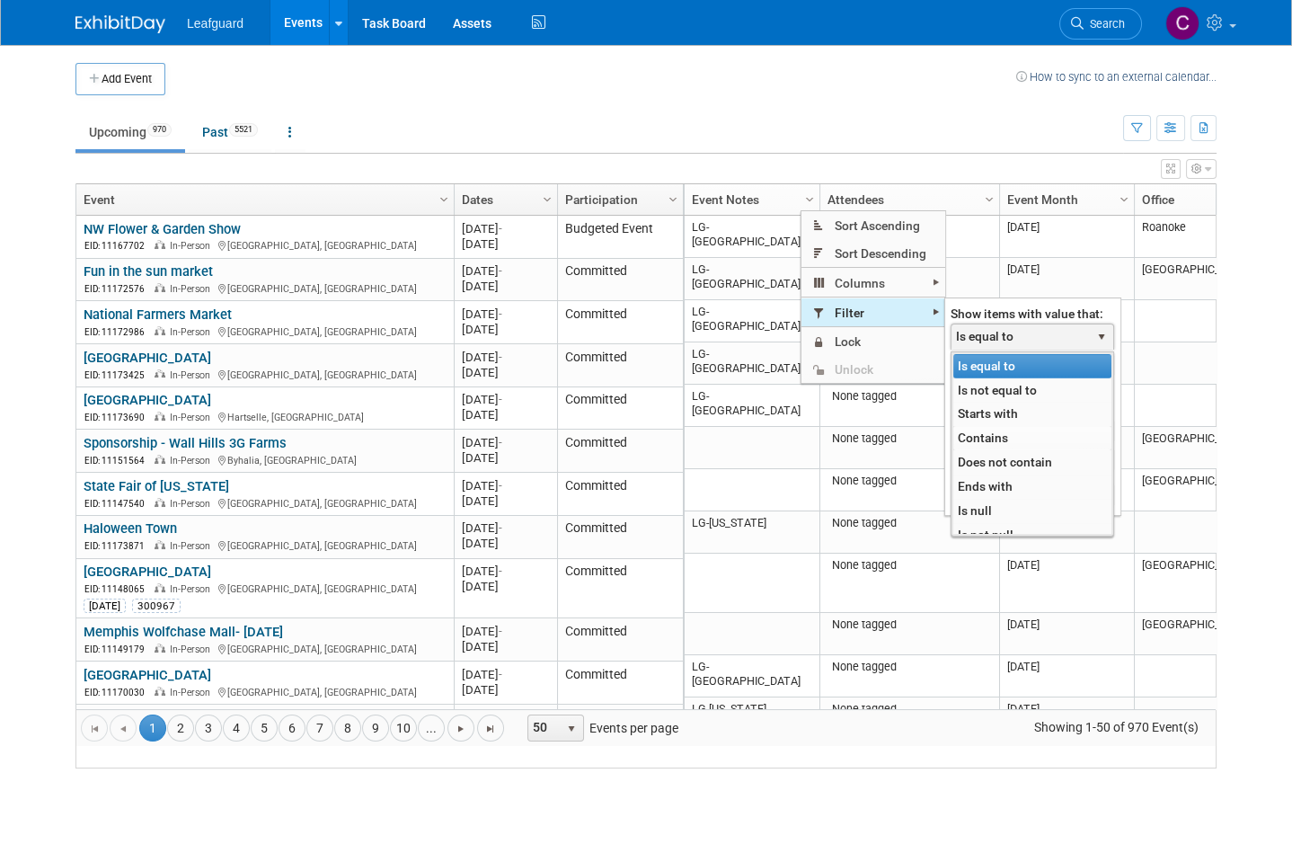
click at [1010, 437] on li "Contains" at bounding box center [1032, 438] width 158 height 24
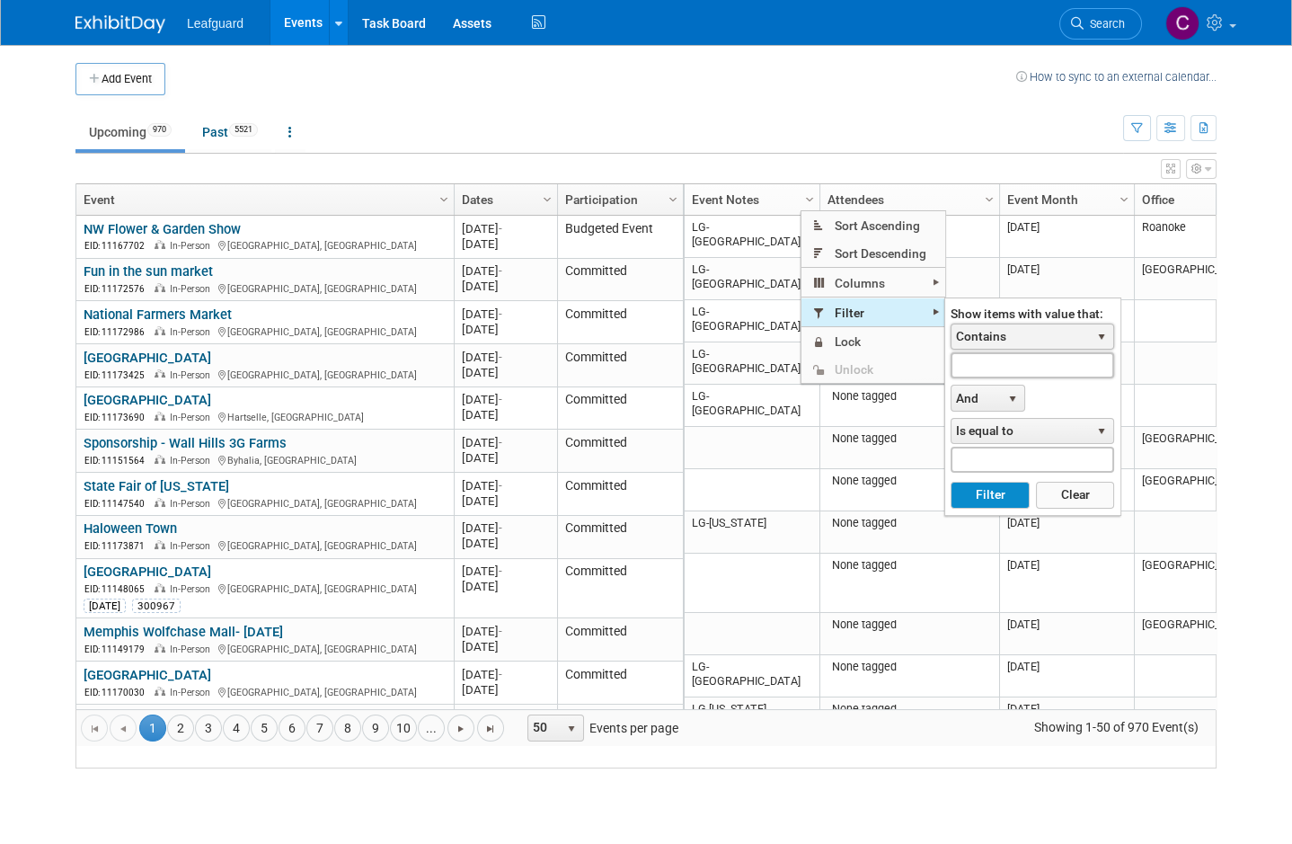
click at [1001, 360] on input "text" at bounding box center [1032, 365] width 164 height 26
type input "Lg-Pit"
click at [1003, 503] on button "Filter" at bounding box center [989, 495] width 78 height 27
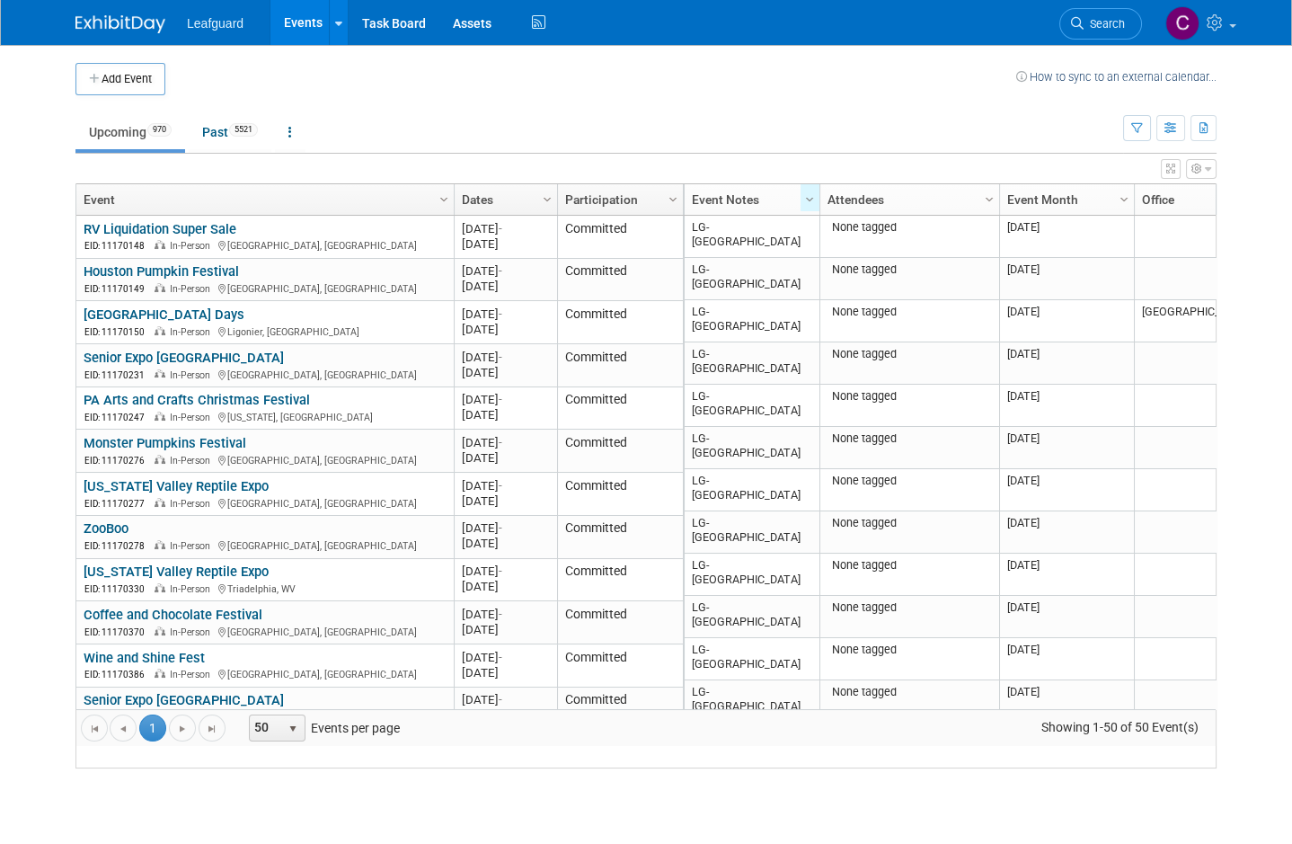
click at [155, 237] on link "RV Liquidation Super Sale" at bounding box center [160, 229] width 153 height 16
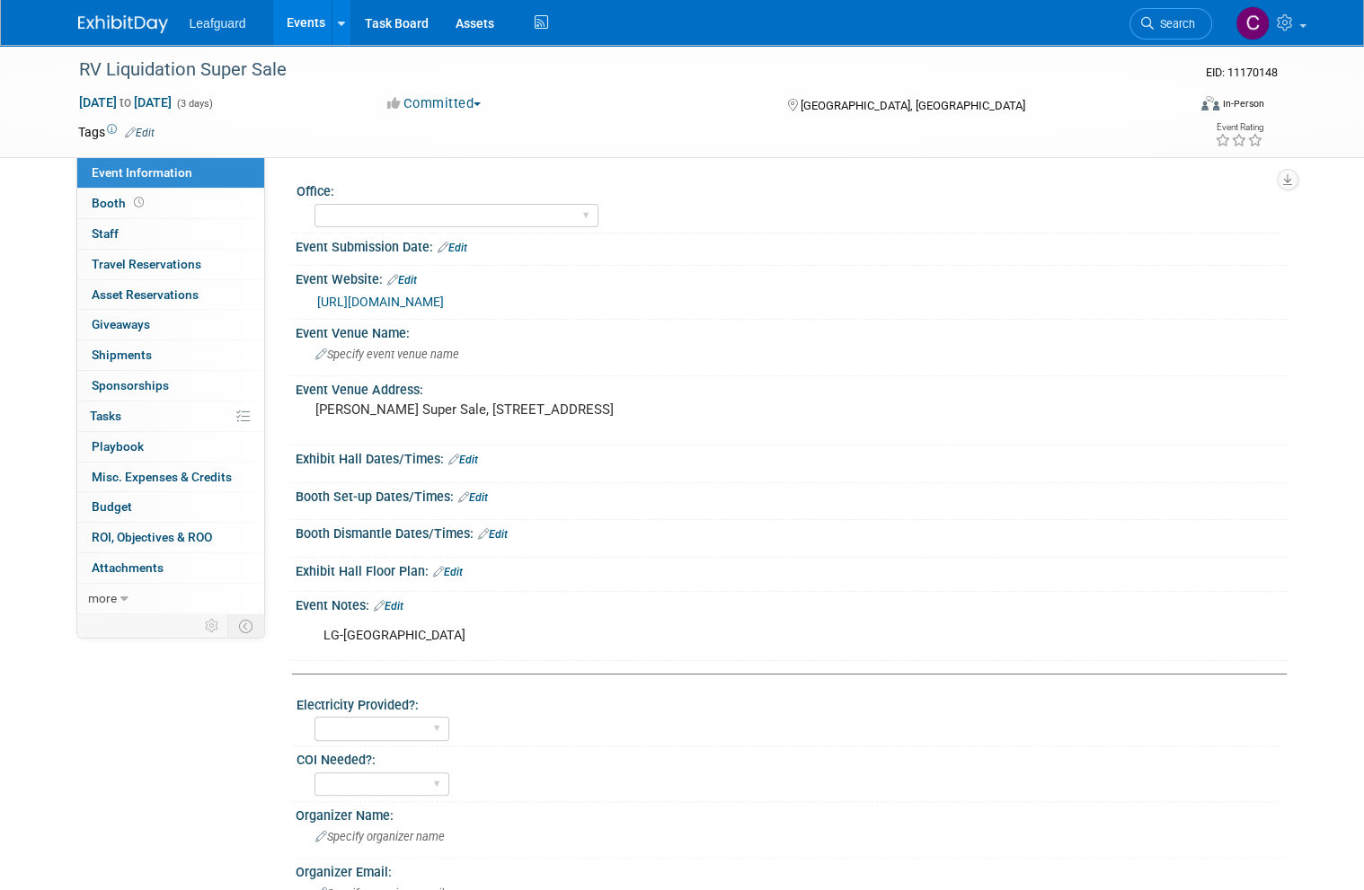
click at [462, 100] on button "Committed" at bounding box center [434, 103] width 107 height 19
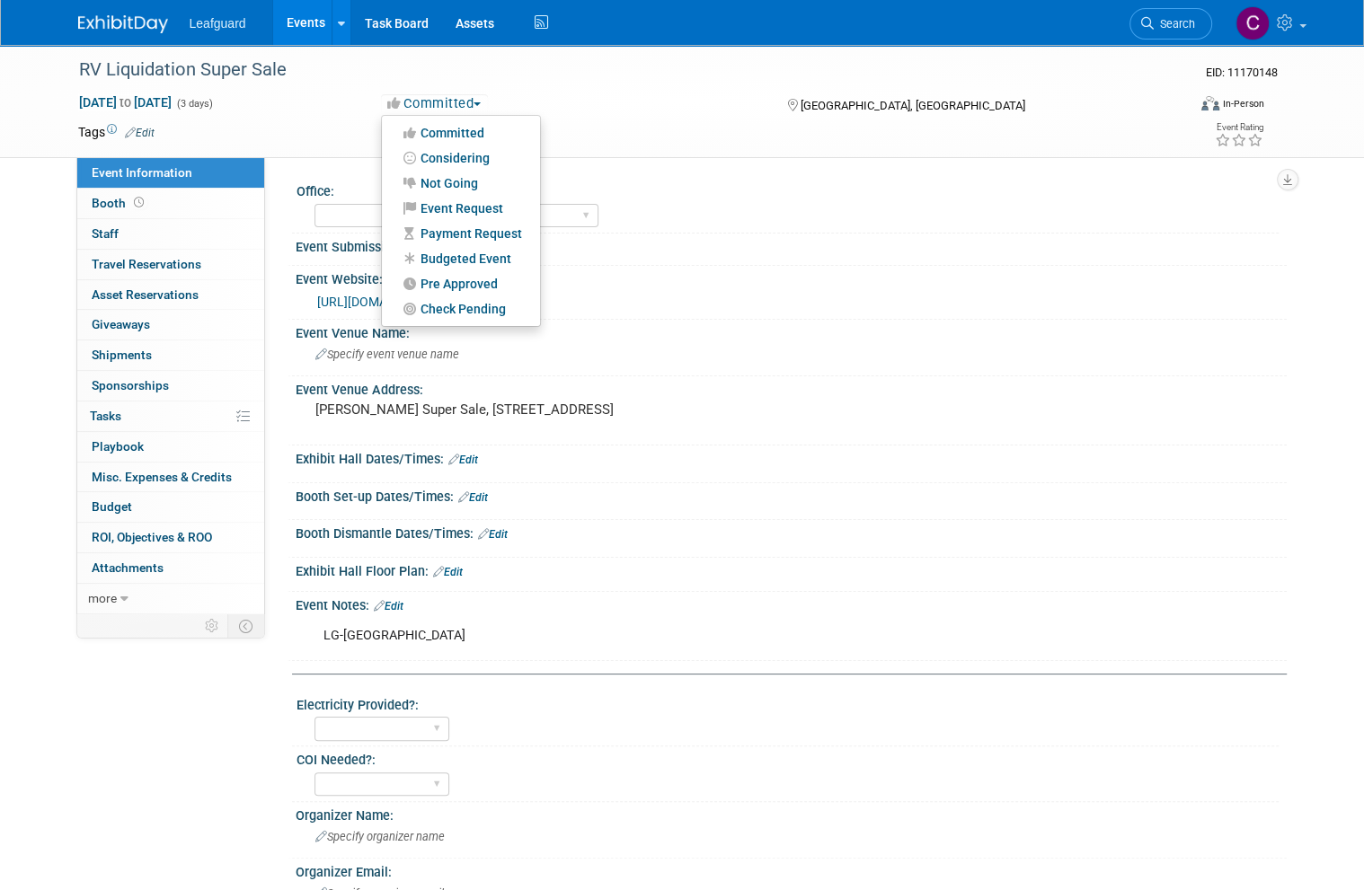
click at [434, 253] on link "Budgeted Event" at bounding box center [461, 258] width 158 height 25
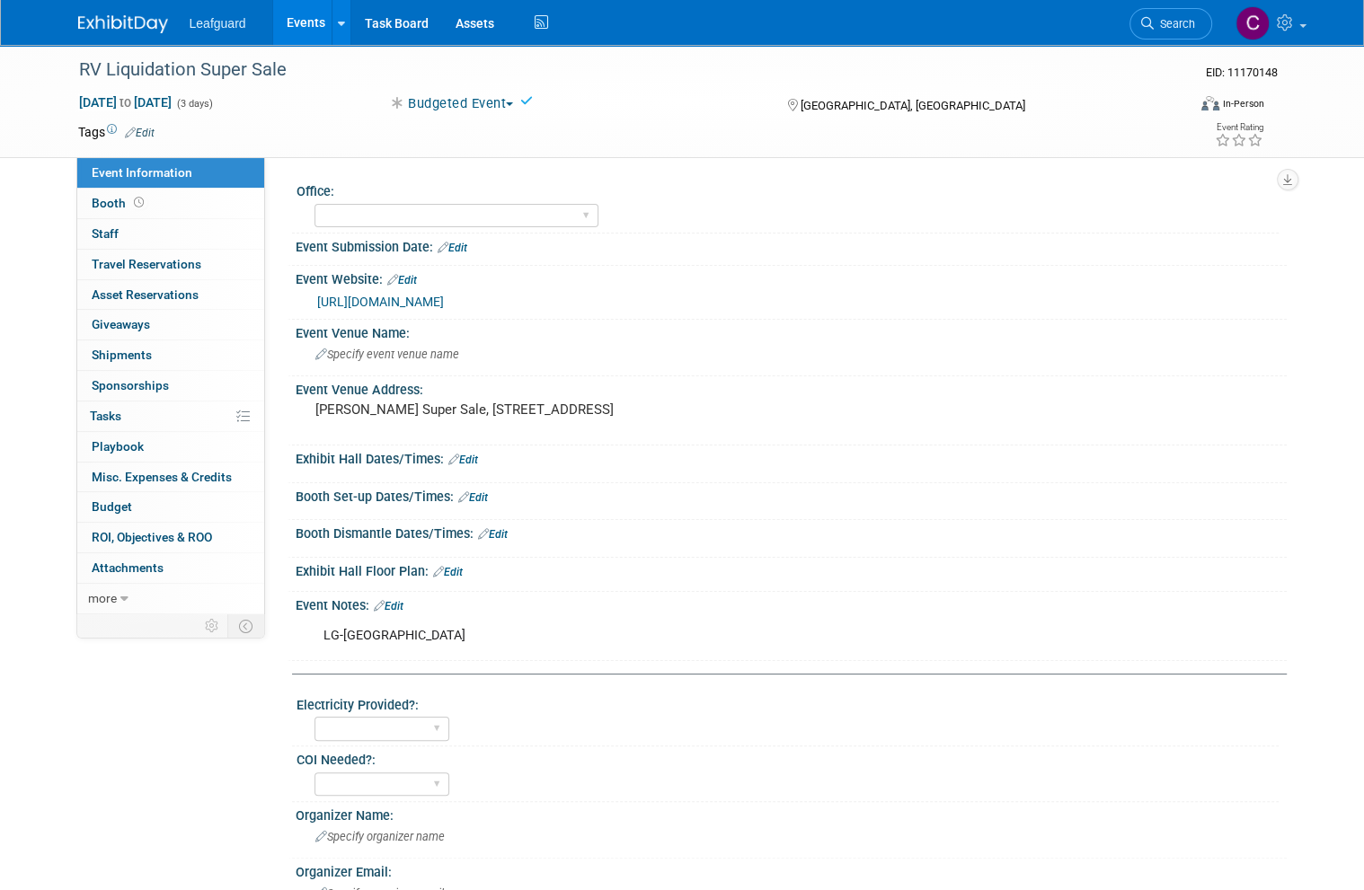
click at [96, 232] on span "Staff 0" at bounding box center [105, 233] width 27 height 14
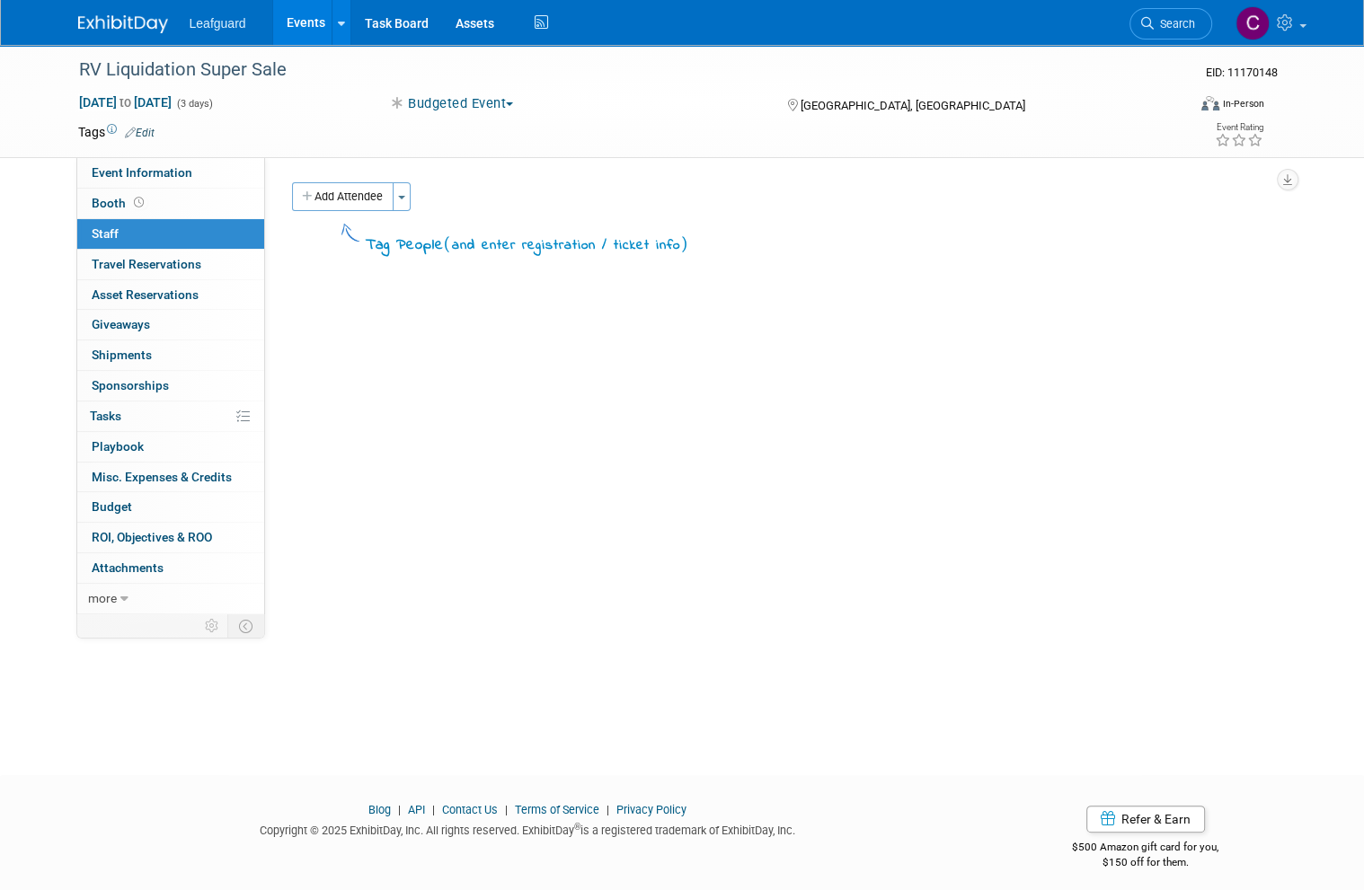
click at [405, 183] on button "Toggle Dropdown" at bounding box center [402, 196] width 18 height 29
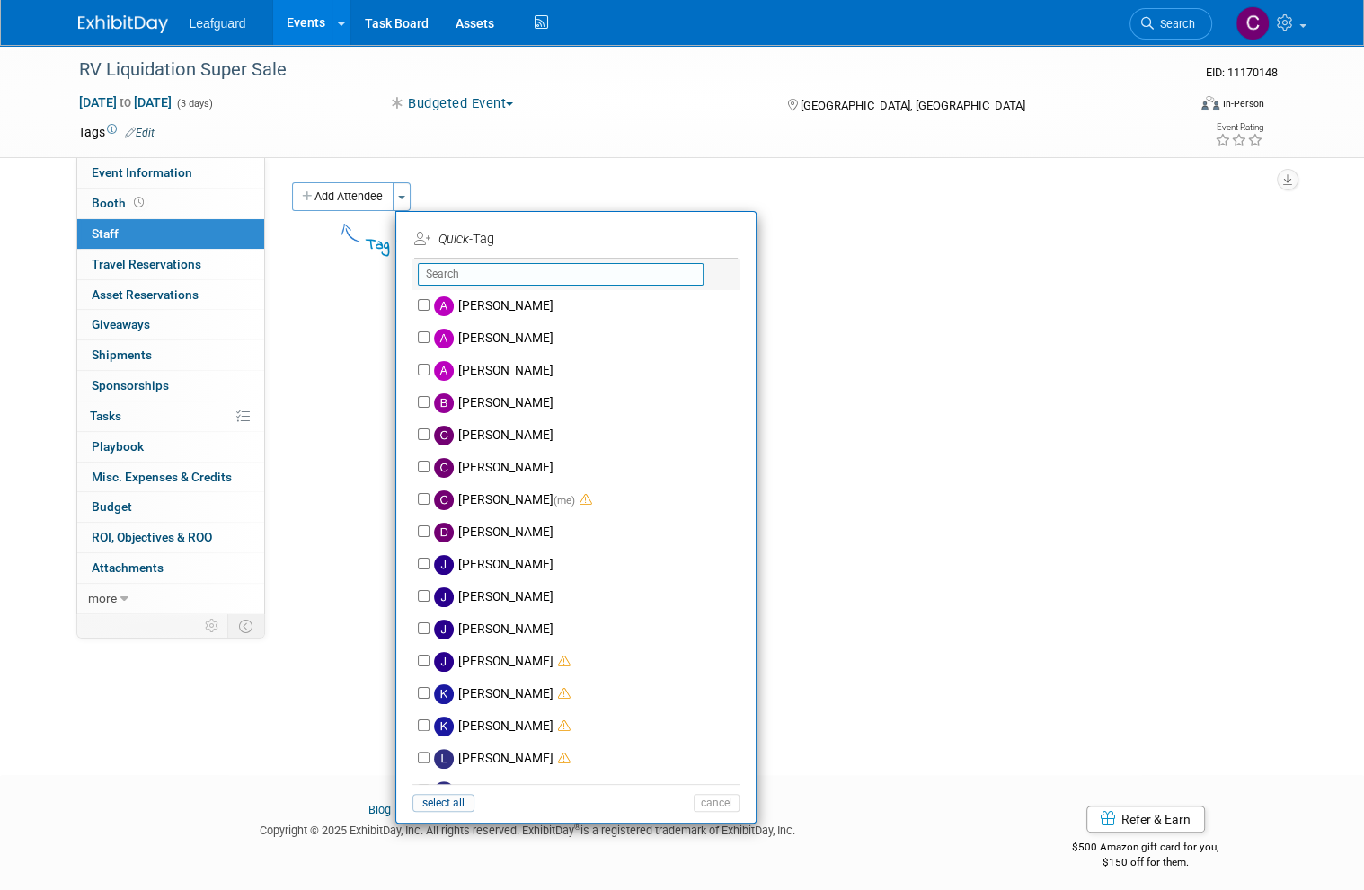
click at [454, 271] on input "text" at bounding box center [561, 274] width 286 height 22
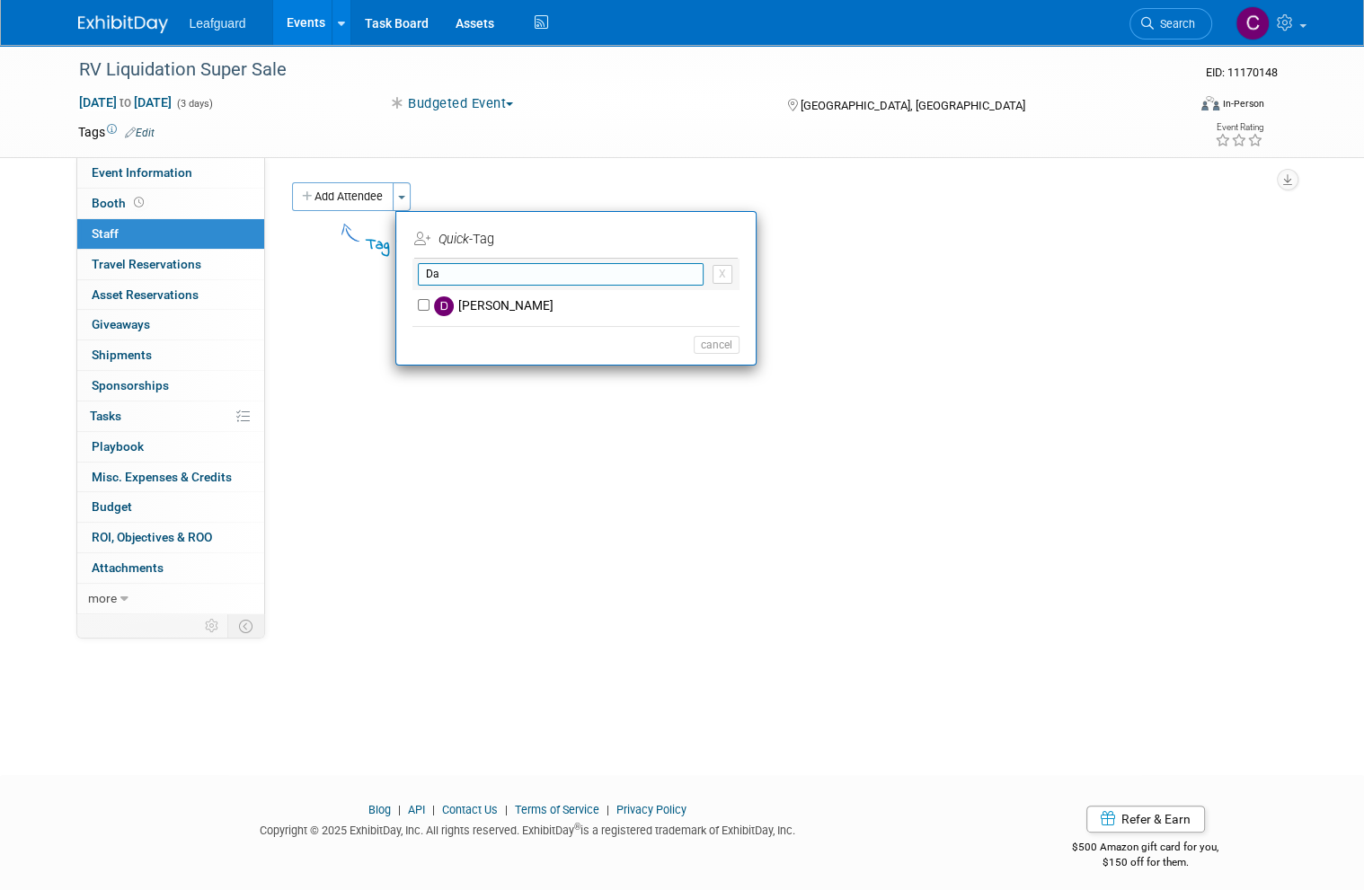
type input "Da"
click at [498, 300] on label "David Krajnak" at bounding box center [587, 306] width 316 height 32
click at [429, 300] on input "David Krajnak" at bounding box center [424, 305] width 12 height 12
checkbox input "true"
click at [464, 270] on input "Da" at bounding box center [561, 274] width 286 height 22
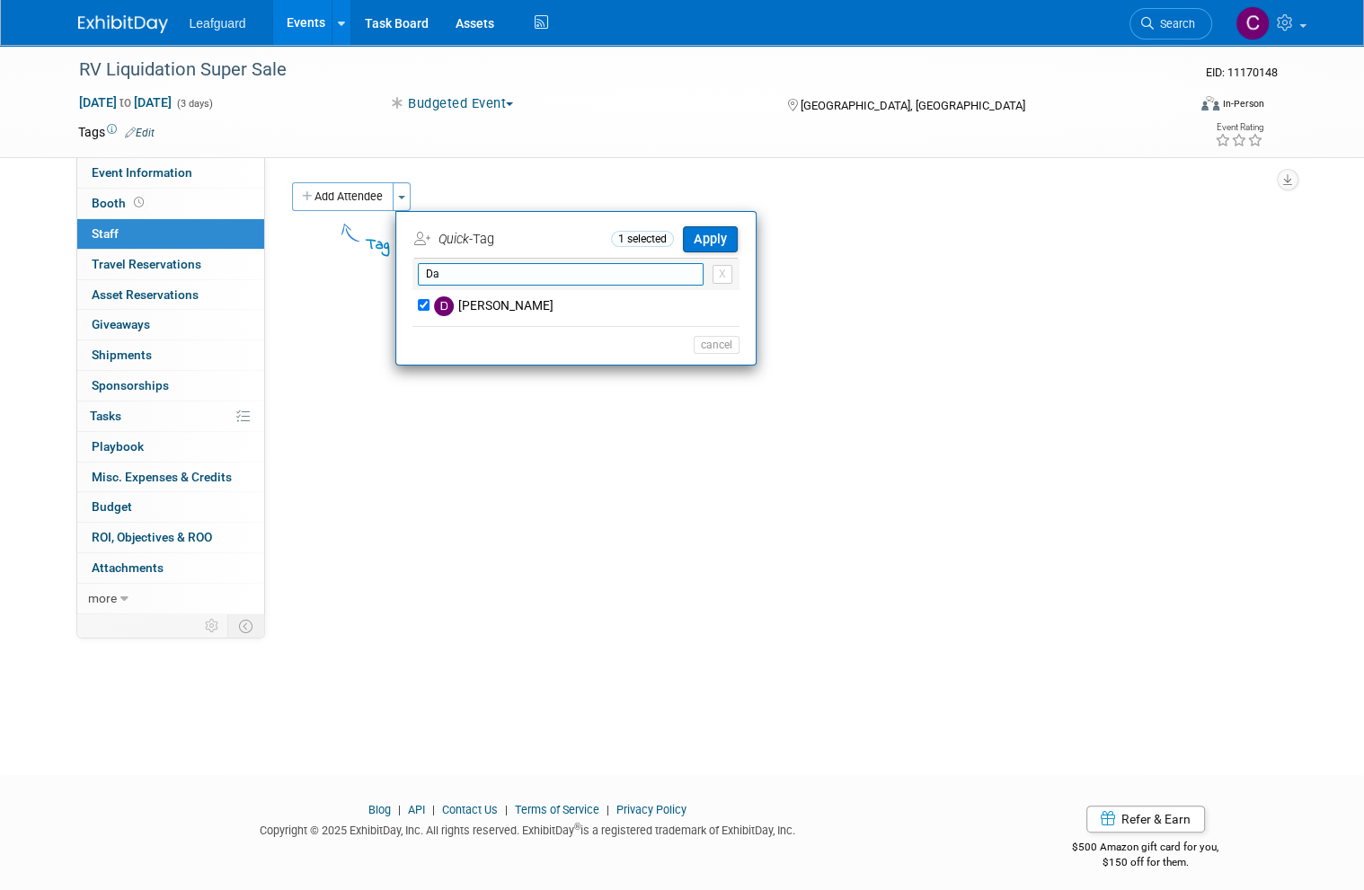
type input "D"
type input "Coll"
click at [464, 296] on label "Colleen Kenney (me)" at bounding box center [587, 306] width 316 height 32
click at [429, 299] on input "Colleen Kenney (me)" at bounding box center [424, 305] width 12 height 12
checkbox input "true"
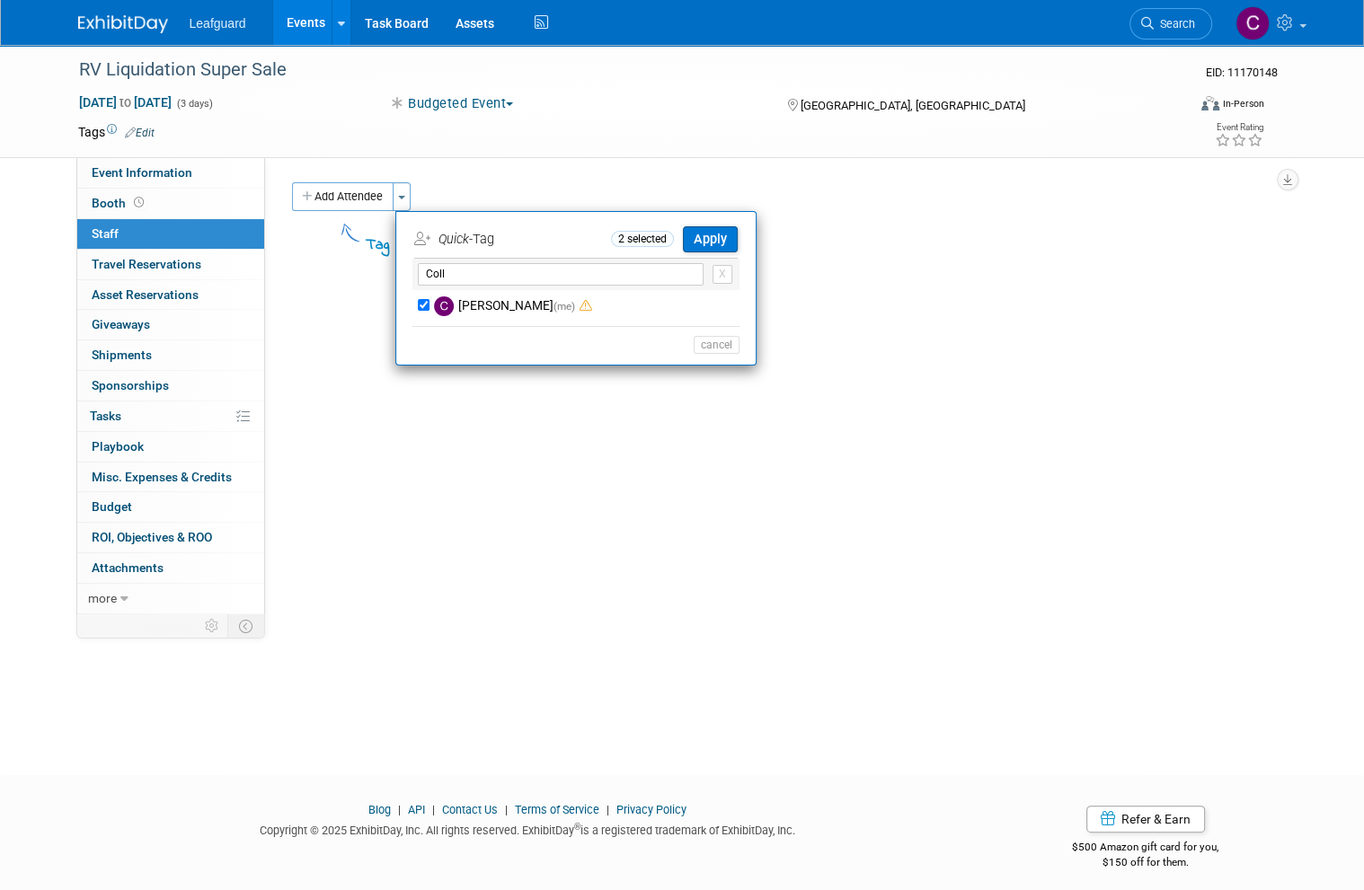
click at [718, 246] on button "Apply" at bounding box center [710, 239] width 55 height 26
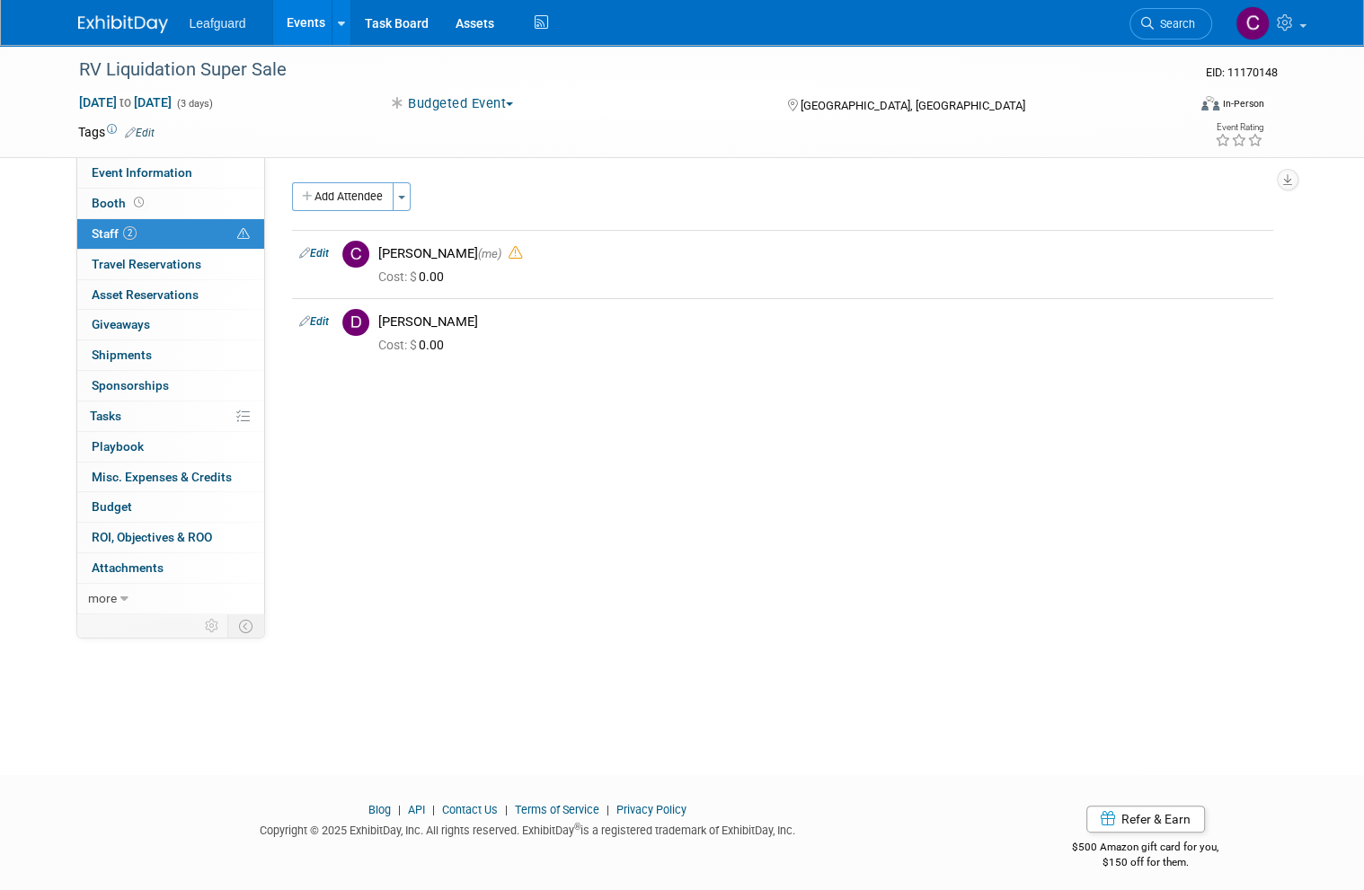
click at [110, 164] on link "Event Information" at bounding box center [170, 173] width 187 height 30
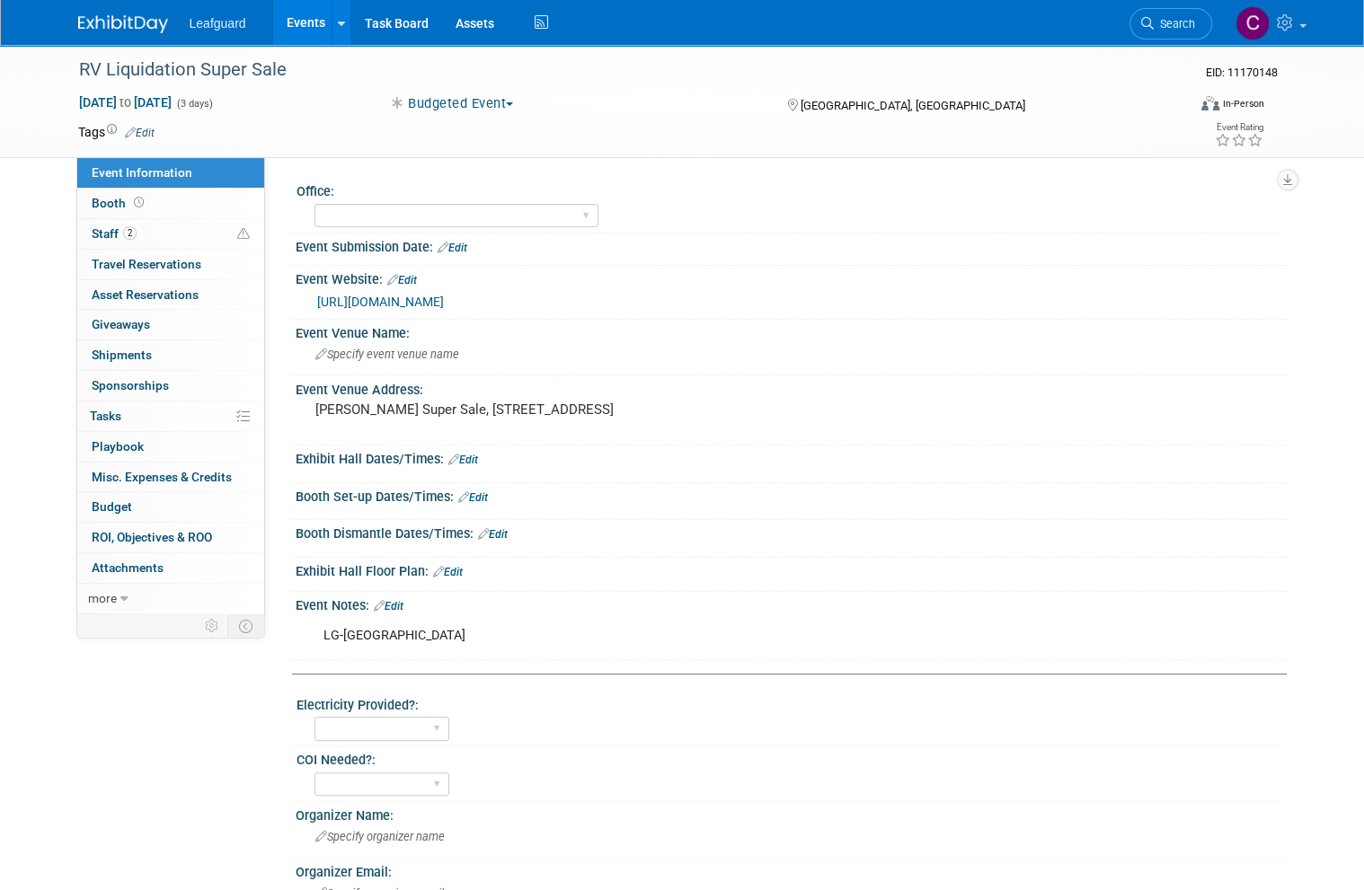
click at [365, 216] on select "Albany Arkansas Austin Birmingham Charlotte Chicago Cleveland Colorado Columbia…" at bounding box center [456, 216] width 284 height 24
select select "[GEOGRAPHIC_DATA]"
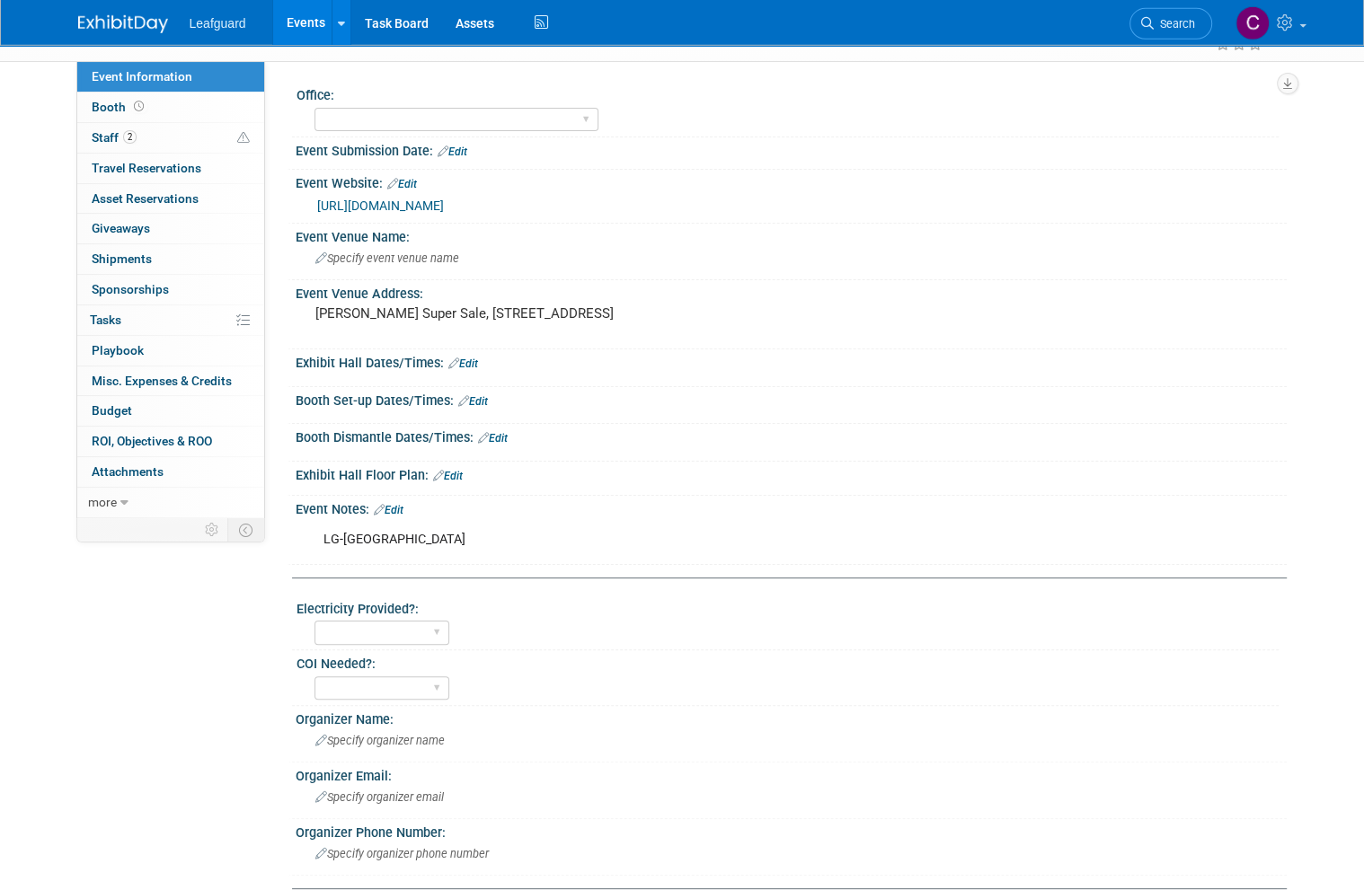
scroll to position [95, 0]
click at [102, 496] on span "more" at bounding box center [102, 503] width 29 height 14
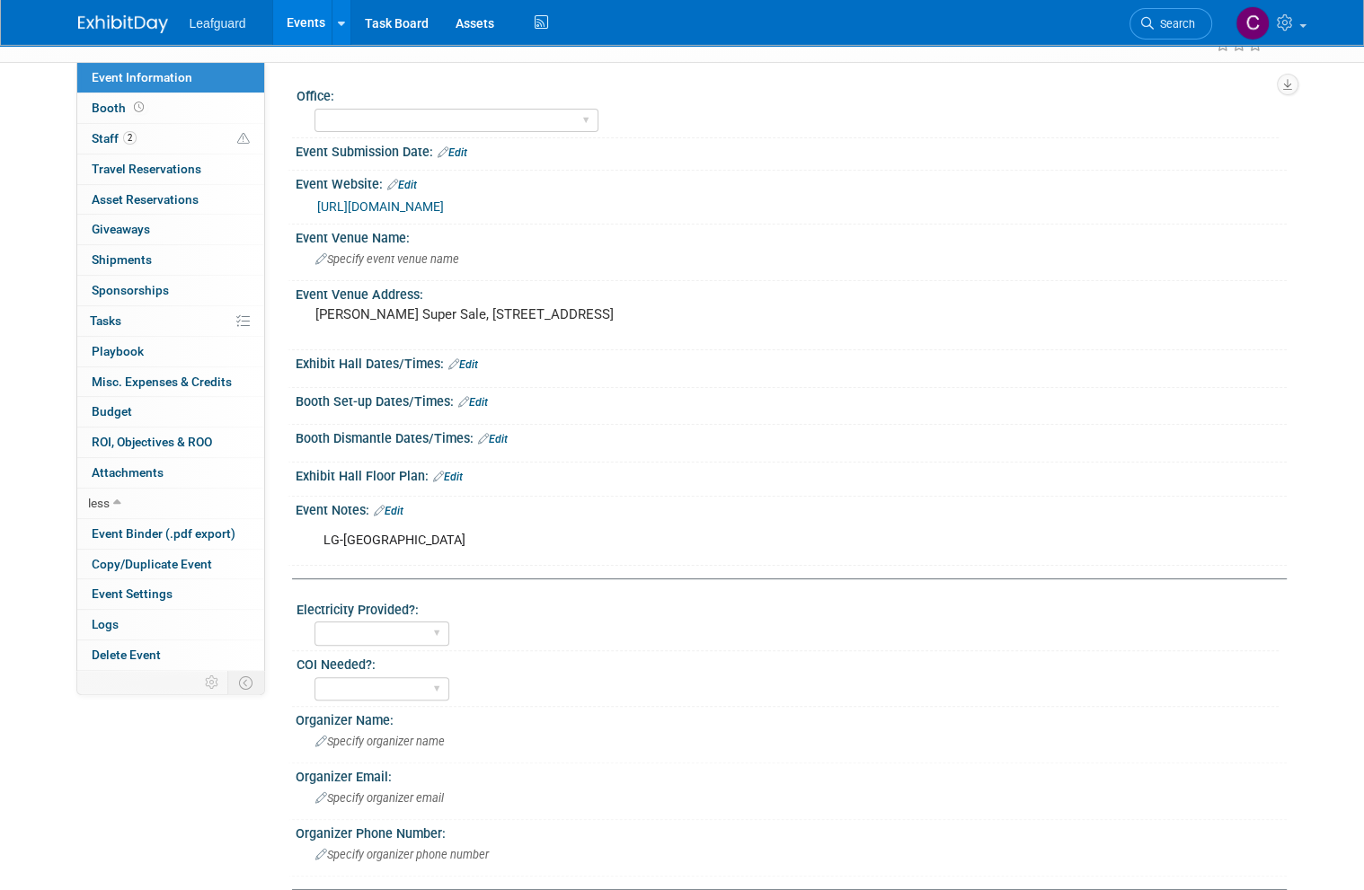
click at [111, 404] on span "Budget" at bounding box center [112, 411] width 40 height 14
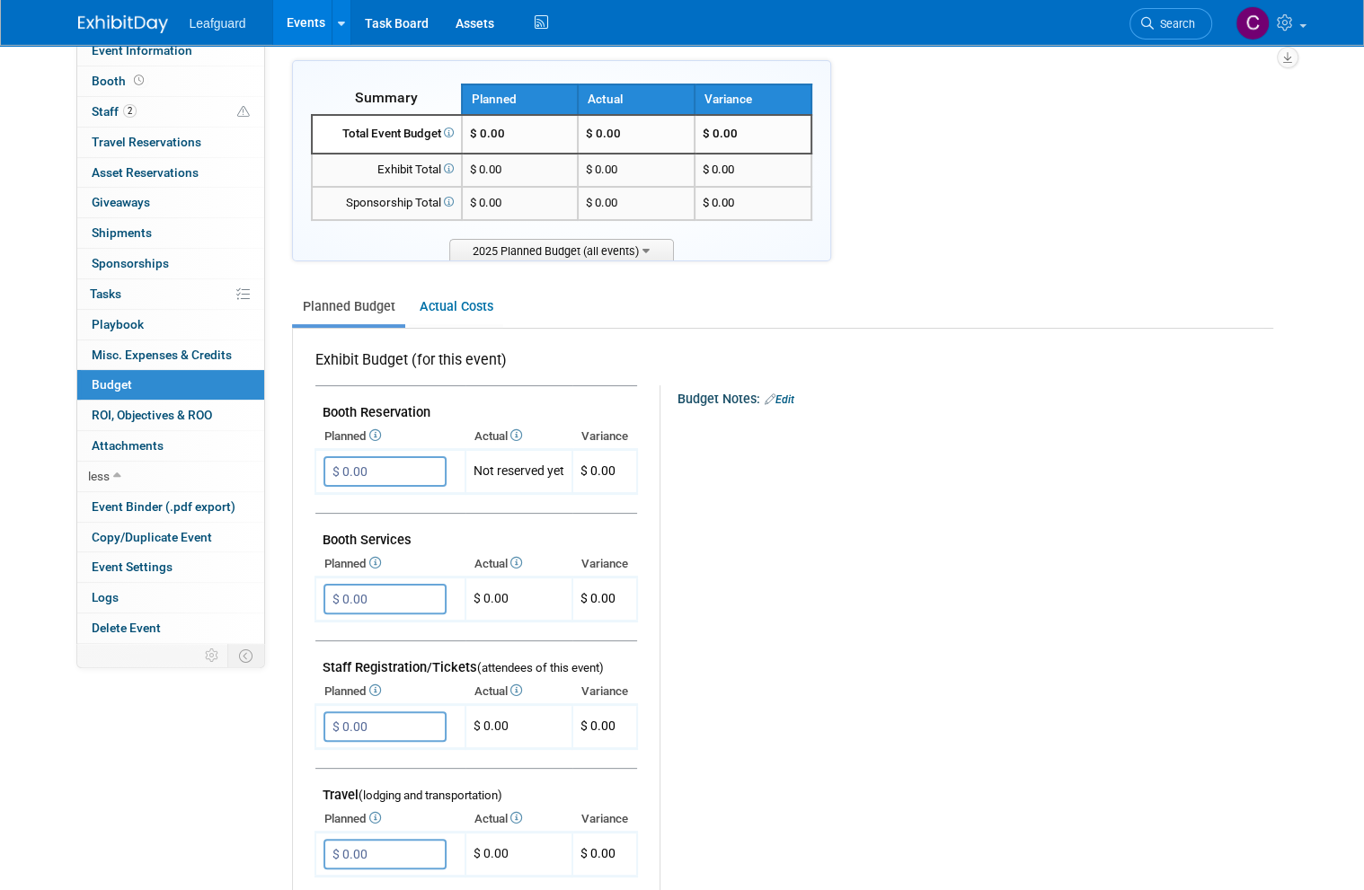
scroll to position [0, 0]
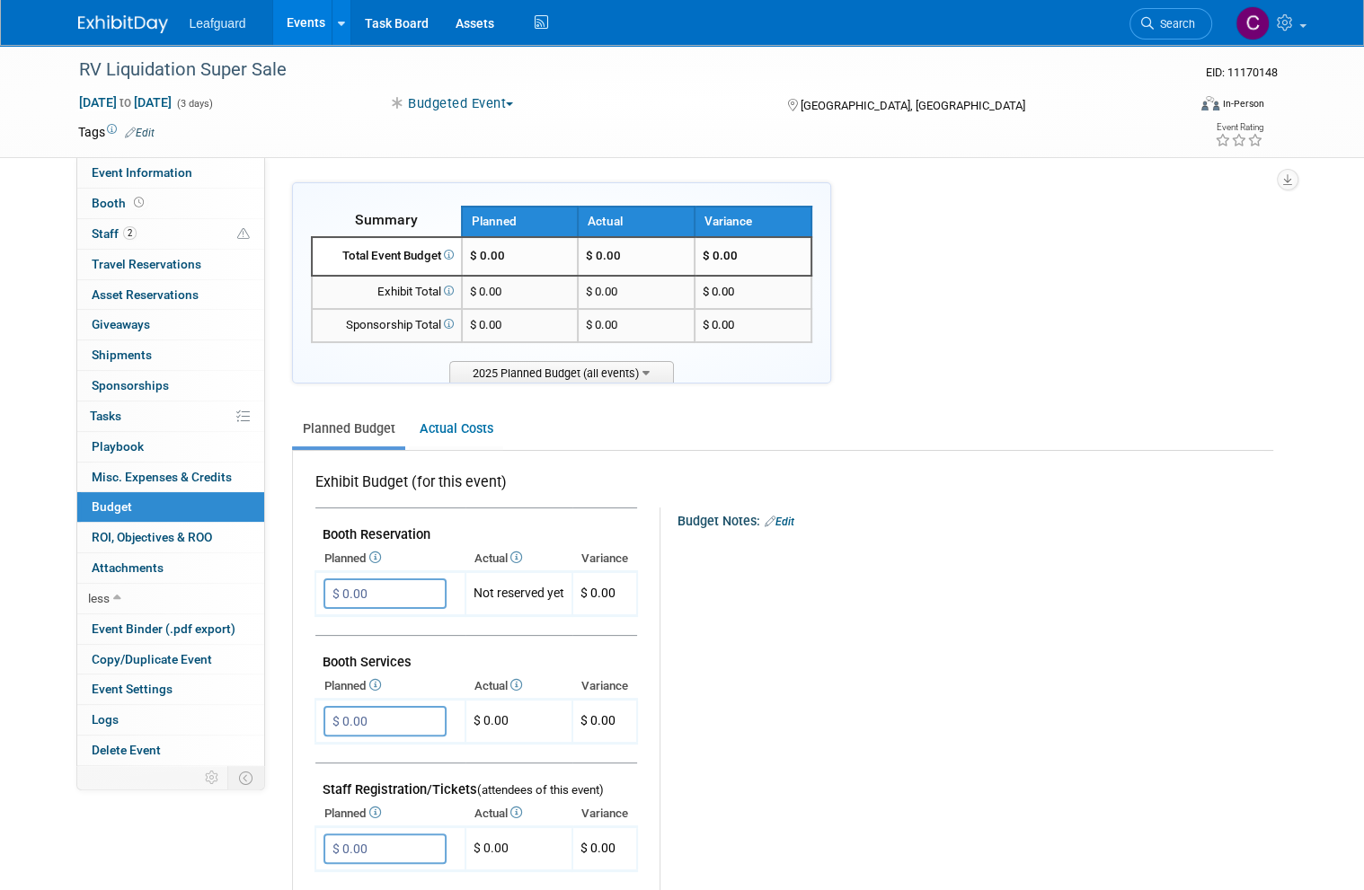
click at [111, 199] on span "Booth" at bounding box center [120, 203] width 56 height 14
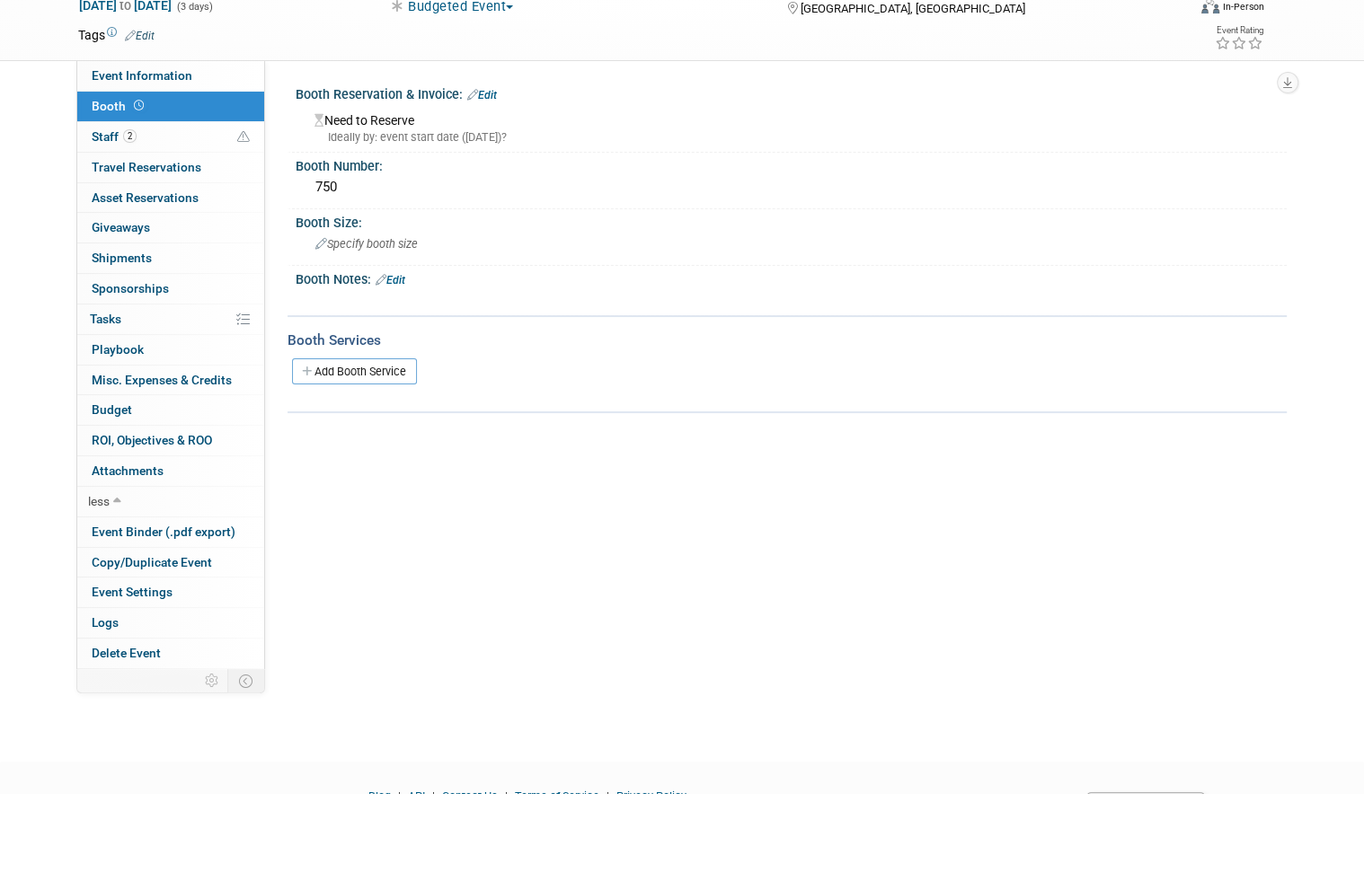
click at [87, 492] on link "Budget" at bounding box center [170, 507] width 187 height 30
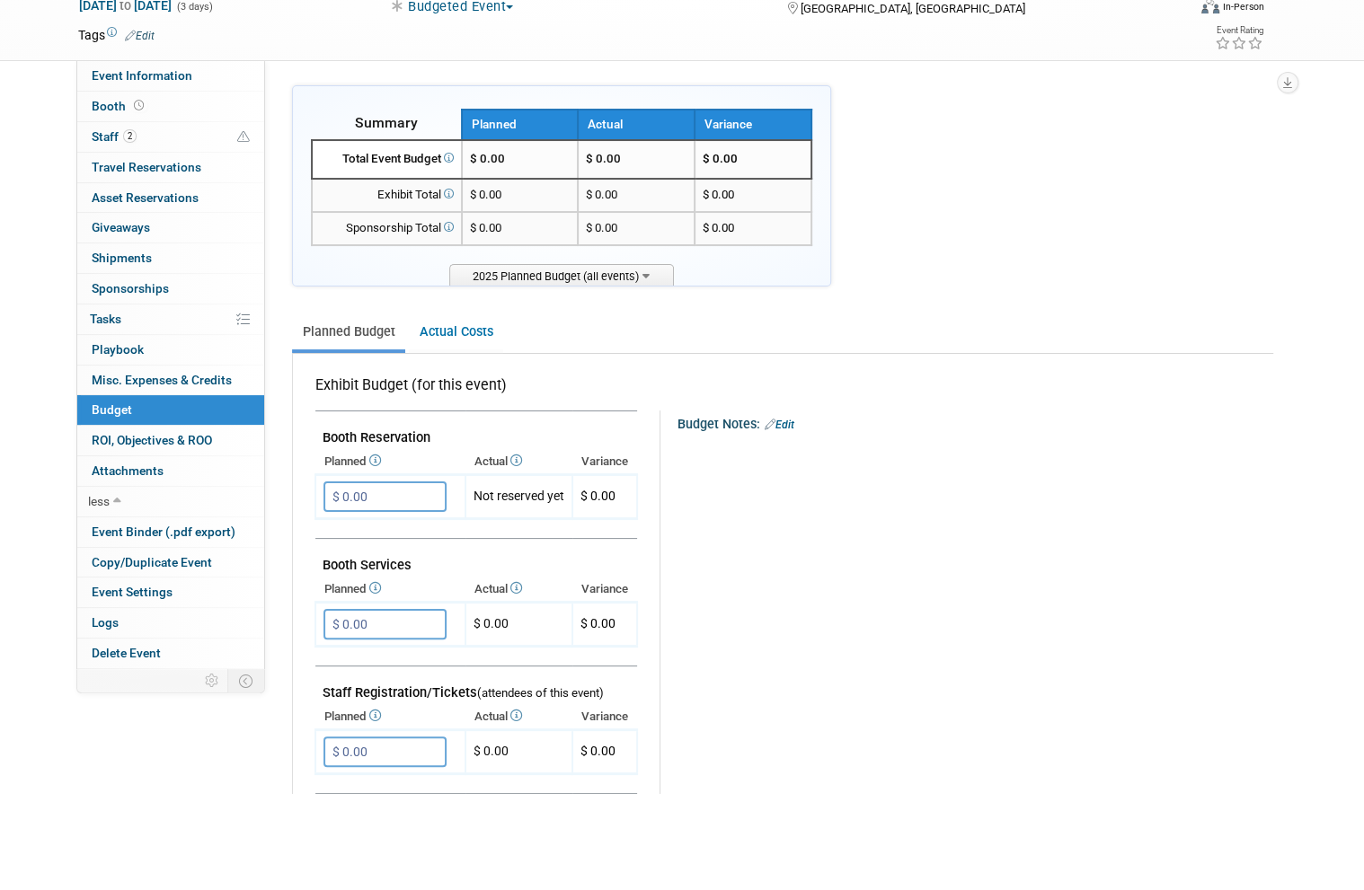
click at [390, 579] on input "$ 0.00" at bounding box center [384, 594] width 123 height 31
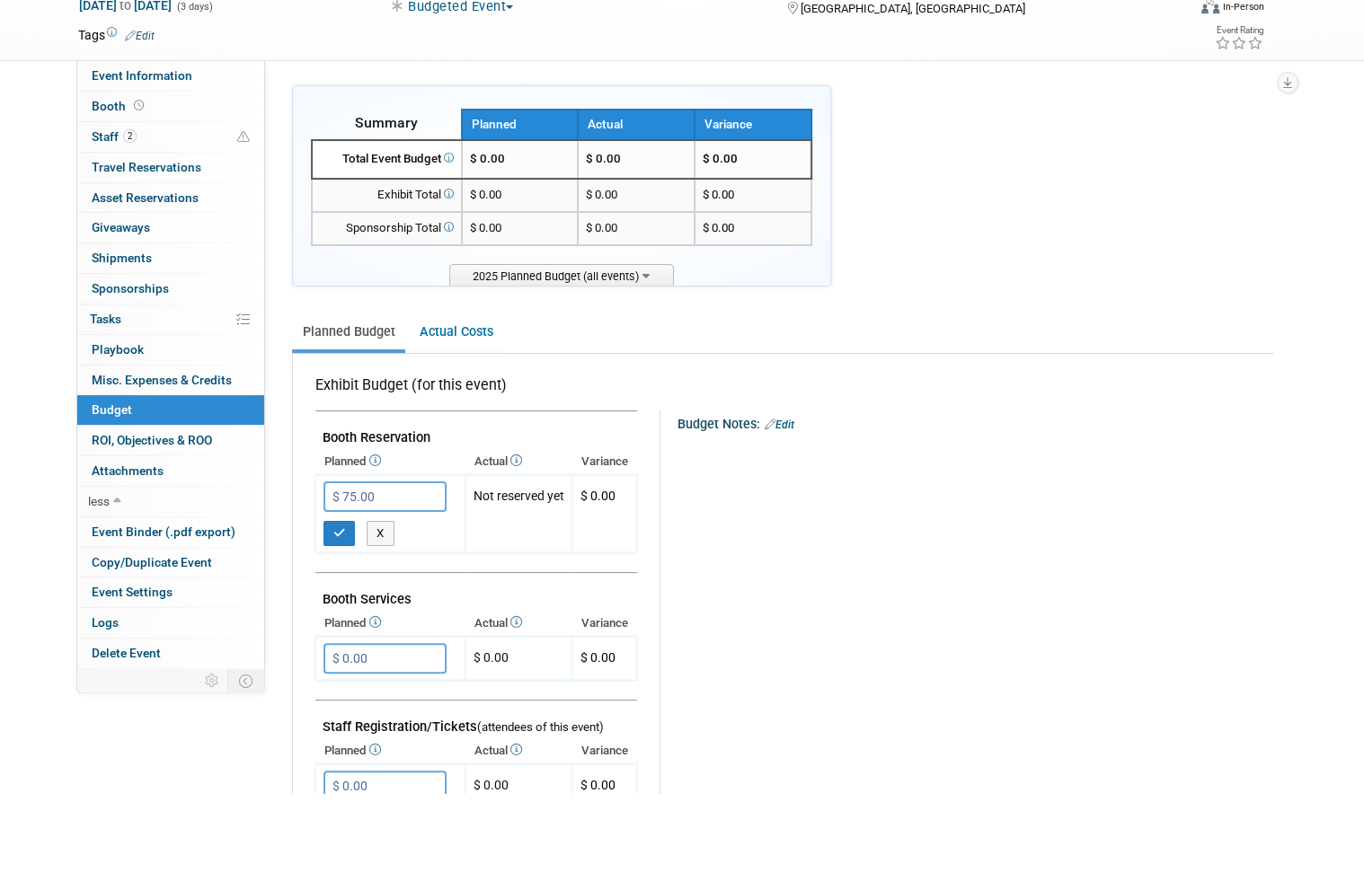
click at [385, 579] on input "$ 75.00" at bounding box center [384, 594] width 123 height 31
type input "$ 750.00"
click at [333, 618] on button "button" at bounding box center [339, 630] width 32 height 25
